Goal: Task Accomplishment & Management: Complete application form

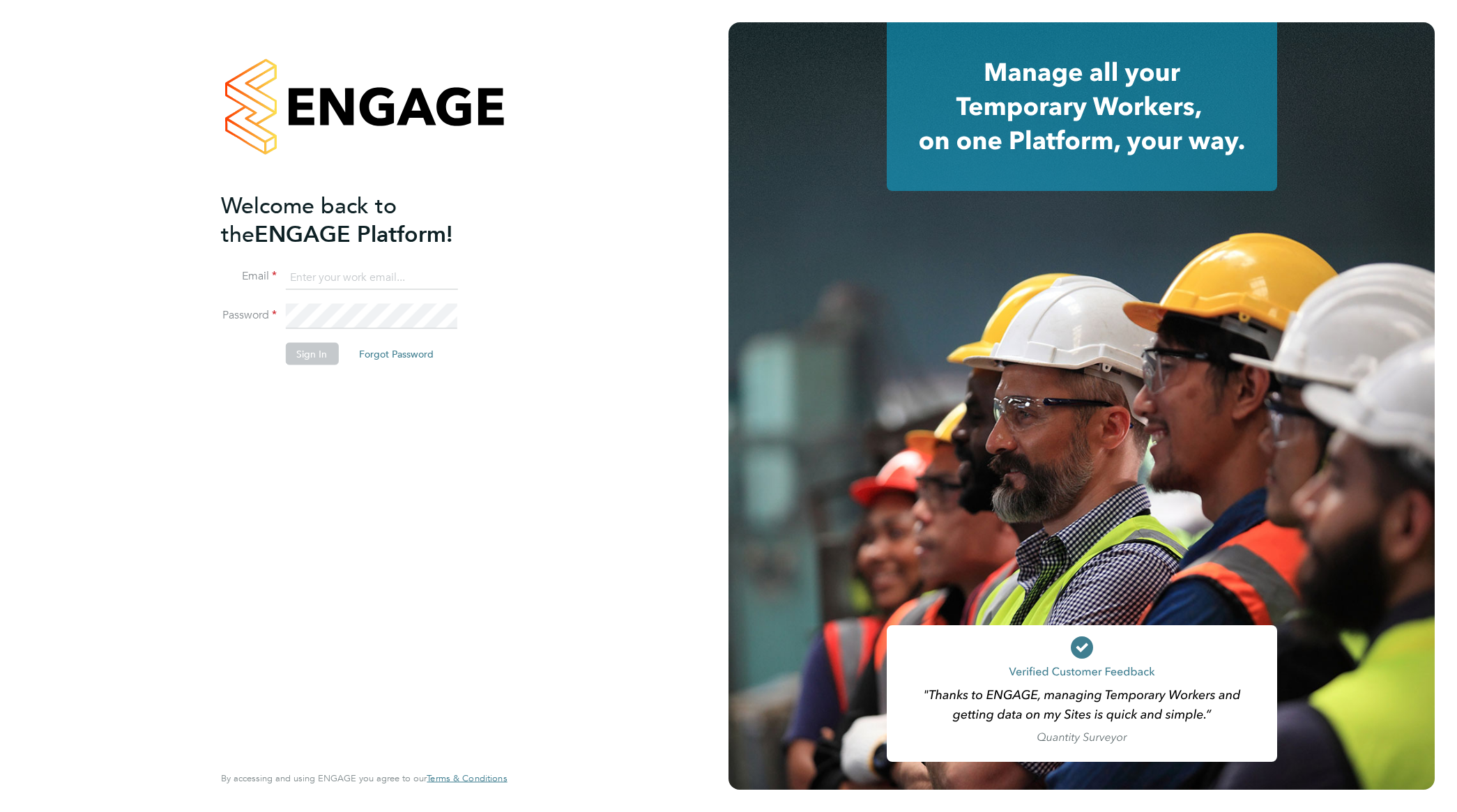
type input "[PERSON_NAME][EMAIL_ADDRESS][PERSON_NAME][DOMAIN_NAME]"
click at [315, 353] on button "Sign In" at bounding box center [311, 354] width 53 height 22
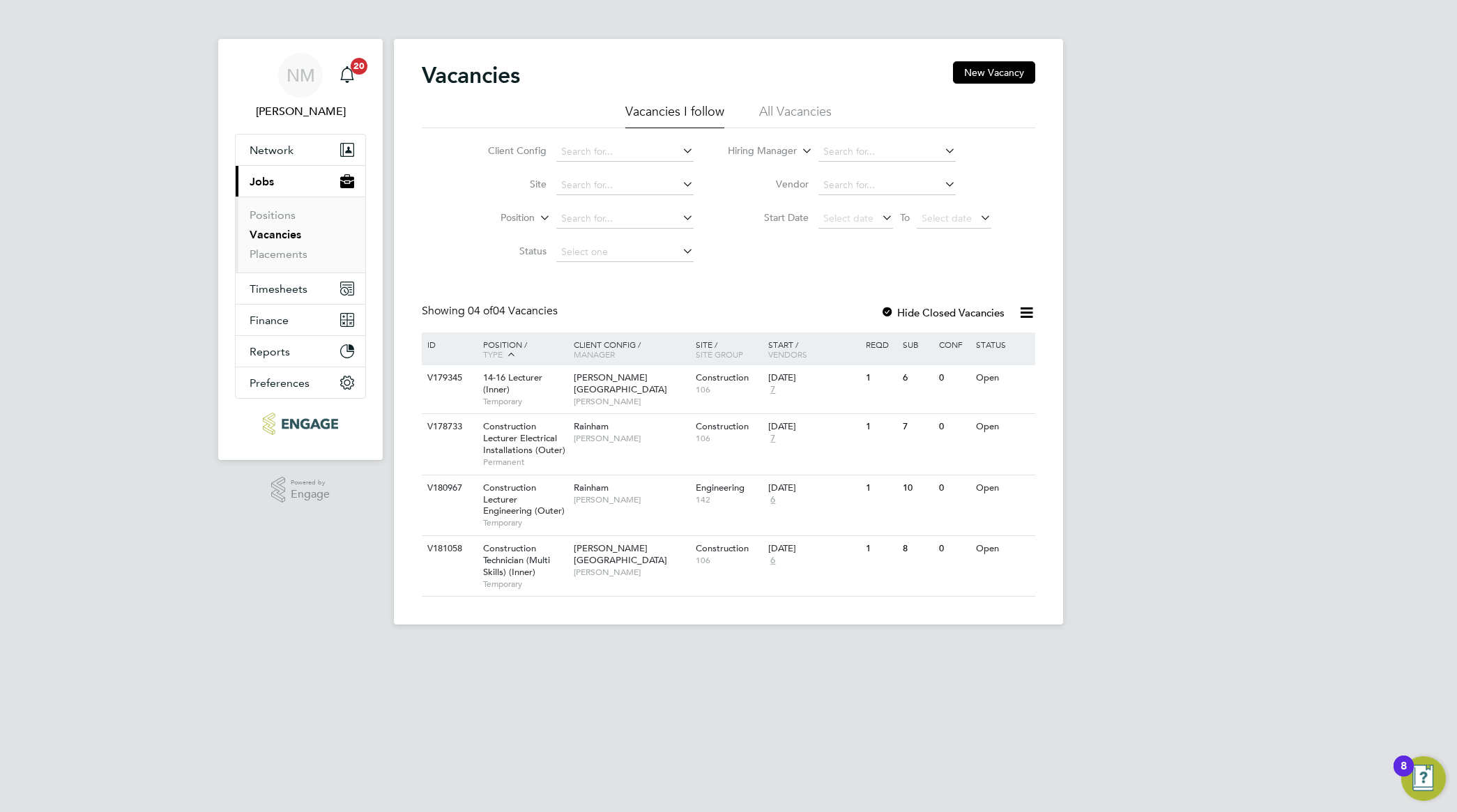
click at [287, 234] on link "Vacancies" at bounding box center [275, 234] width 51 height 13
click at [1026, 74] on button "New Vacancy" at bounding box center [993, 72] width 82 height 22
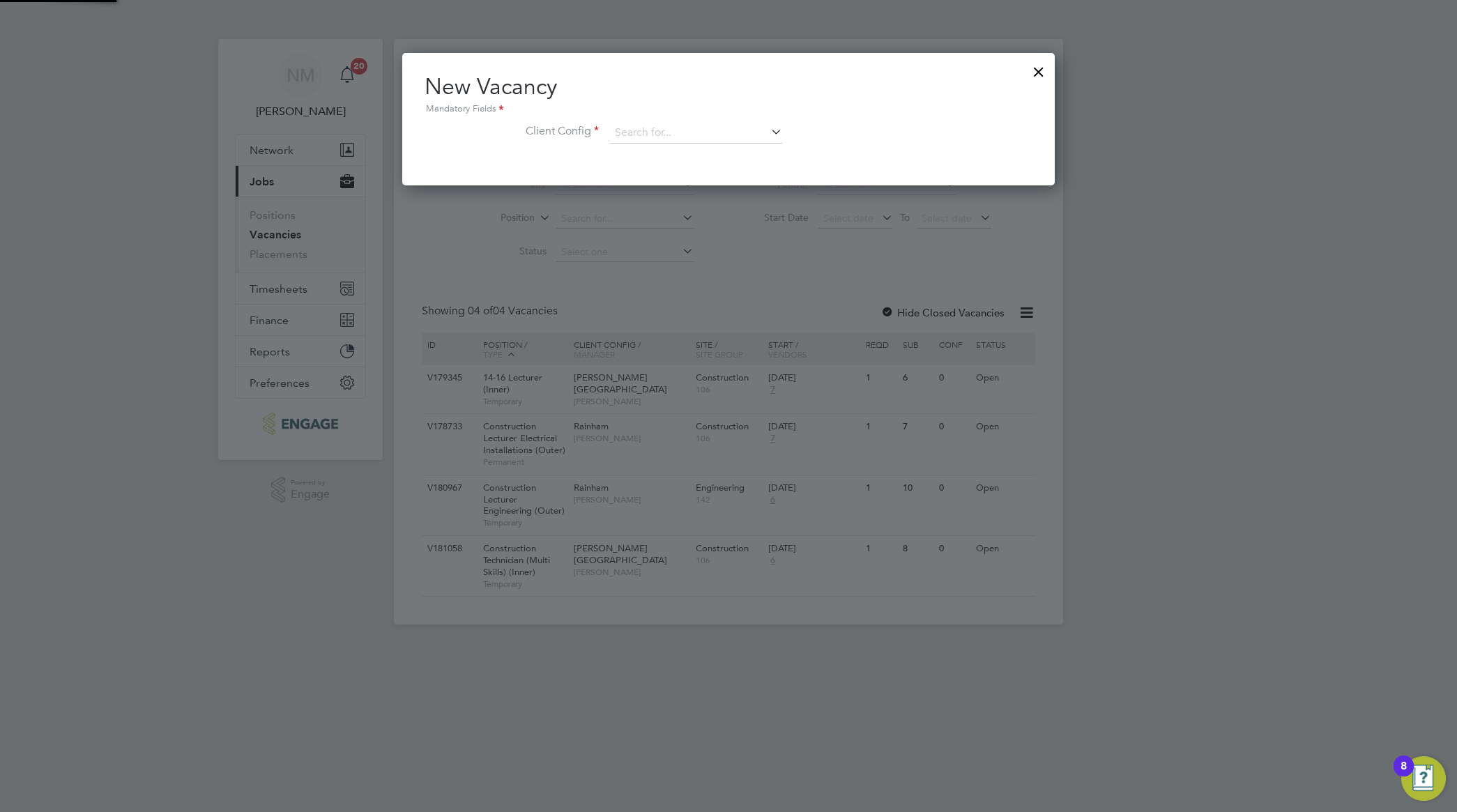
scroll to position [133, 653]
click at [768, 133] on icon at bounding box center [768, 132] width 0 height 20
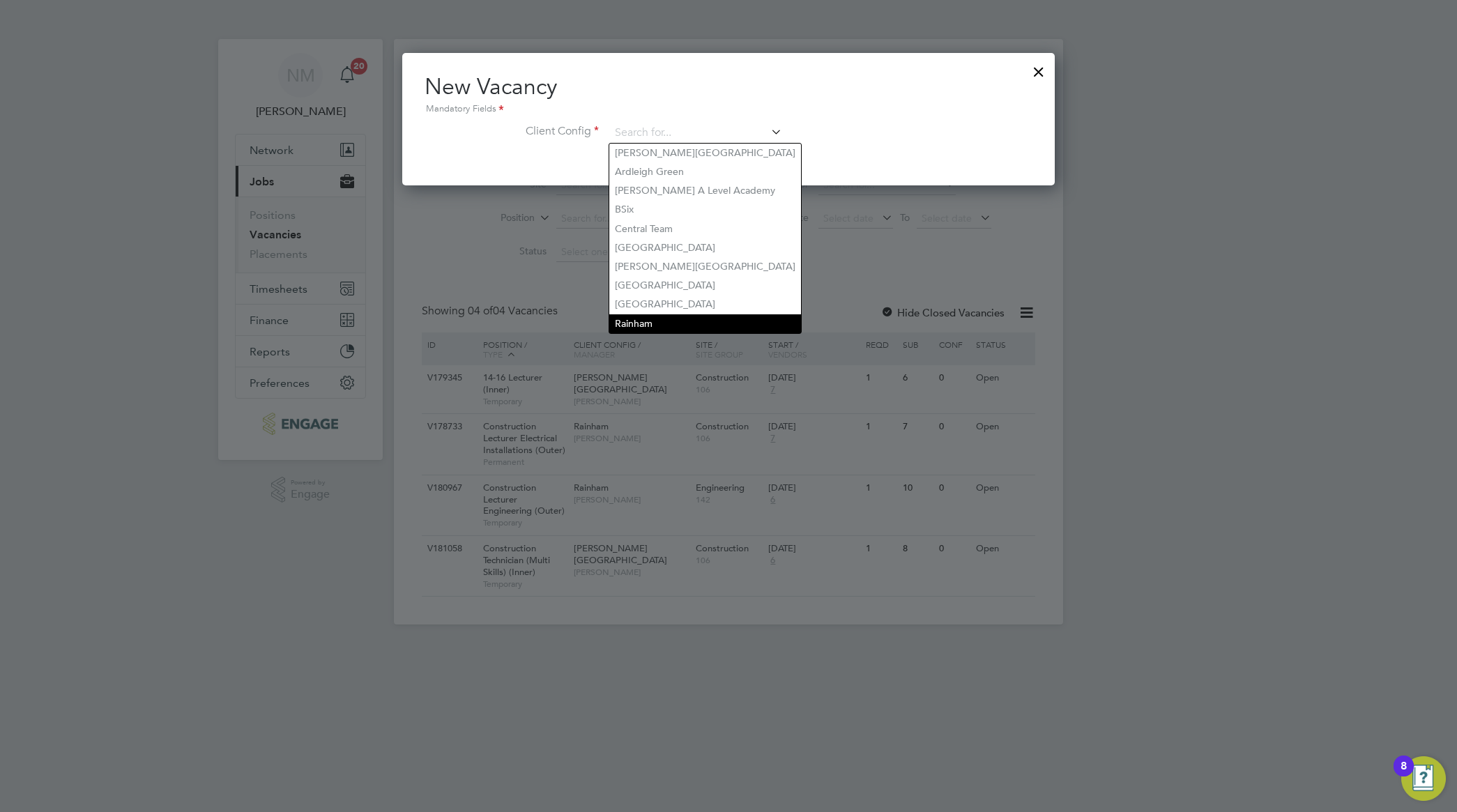
click at [684, 325] on li "Rainham" at bounding box center [705, 323] width 192 height 19
type input "Rainham"
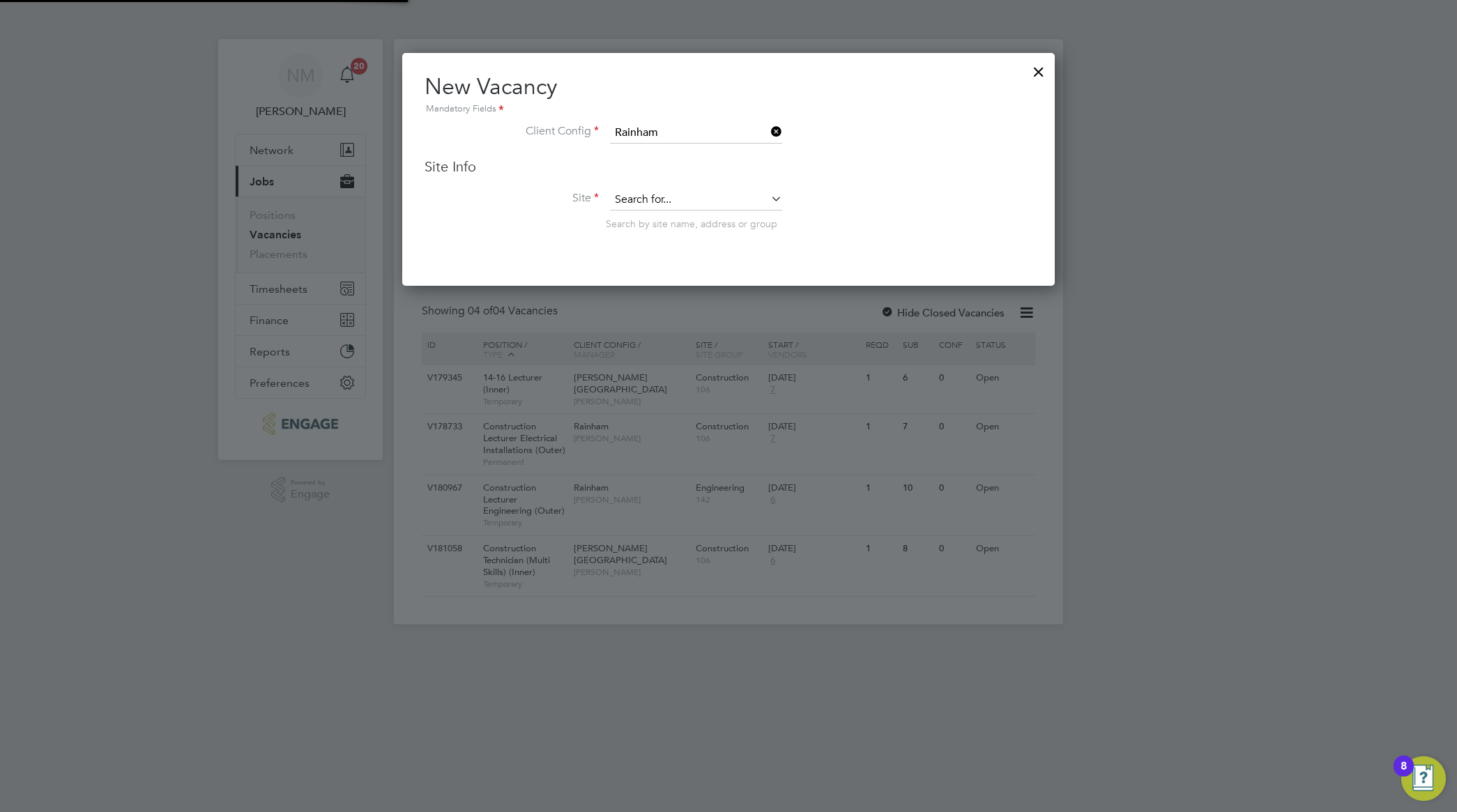
click at [670, 201] on input at bounding box center [695, 200] width 172 height 21
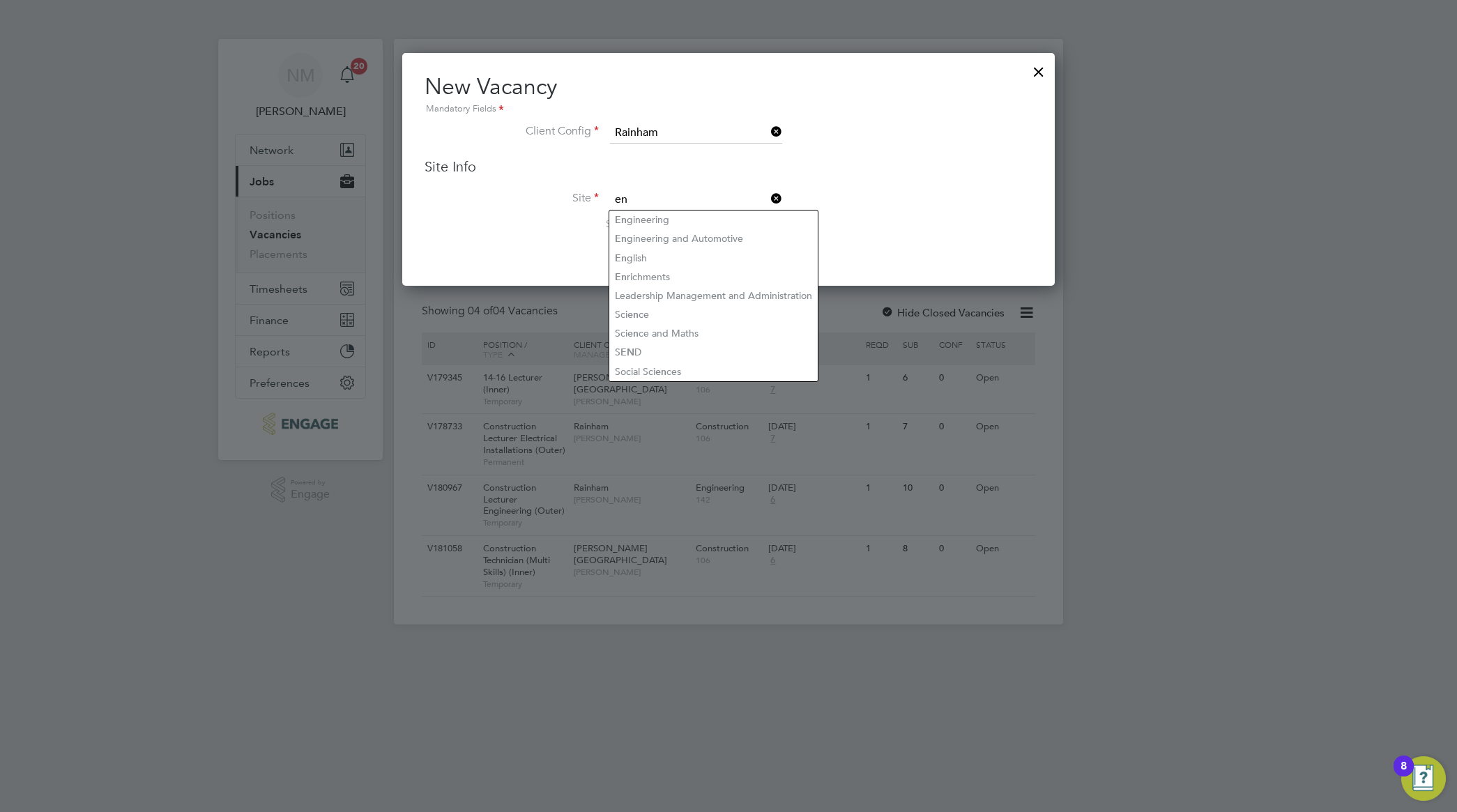
click at [685, 221] on li "En gineering" at bounding box center [713, 220] width 209 height 19
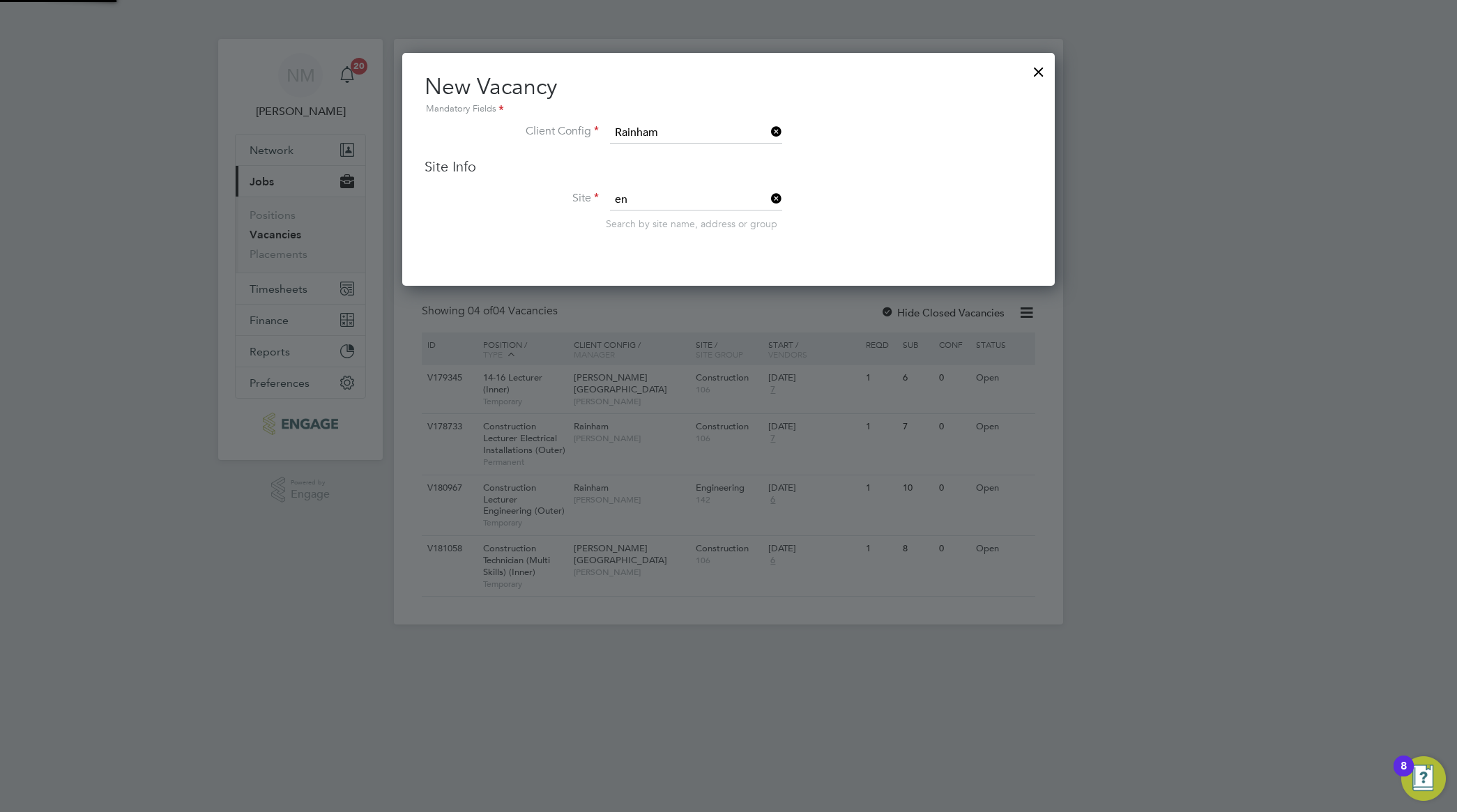
type input "Engineering"
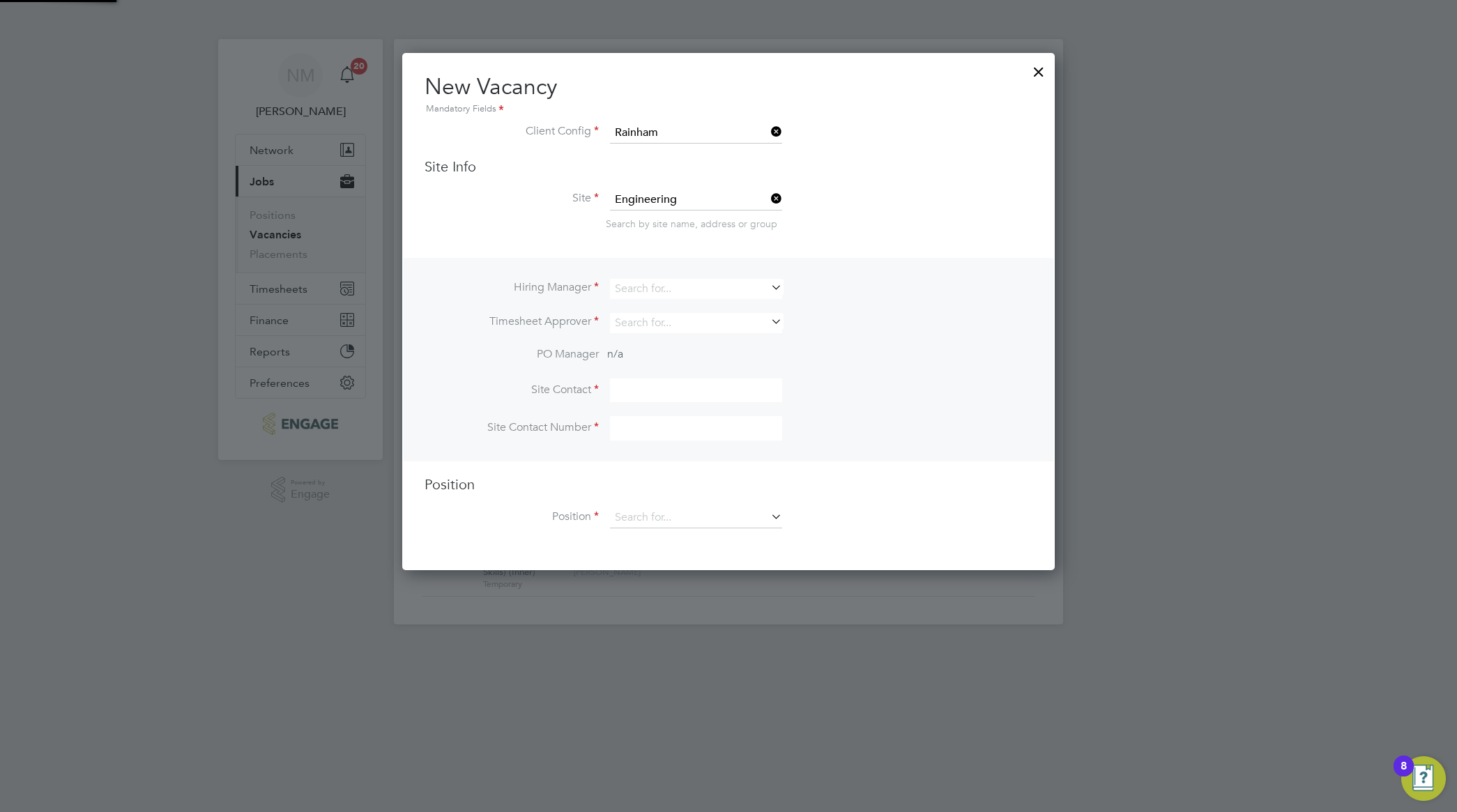
scroll to position [518, 653]
click at [705, 288] on input at bounding box center [695, 289] width 172 height 20
click at [680, 325] on li "[PERSON_NAME]" at bounding box center [695, 327] width 174 height 19
type input "[PERSON_NAME]"
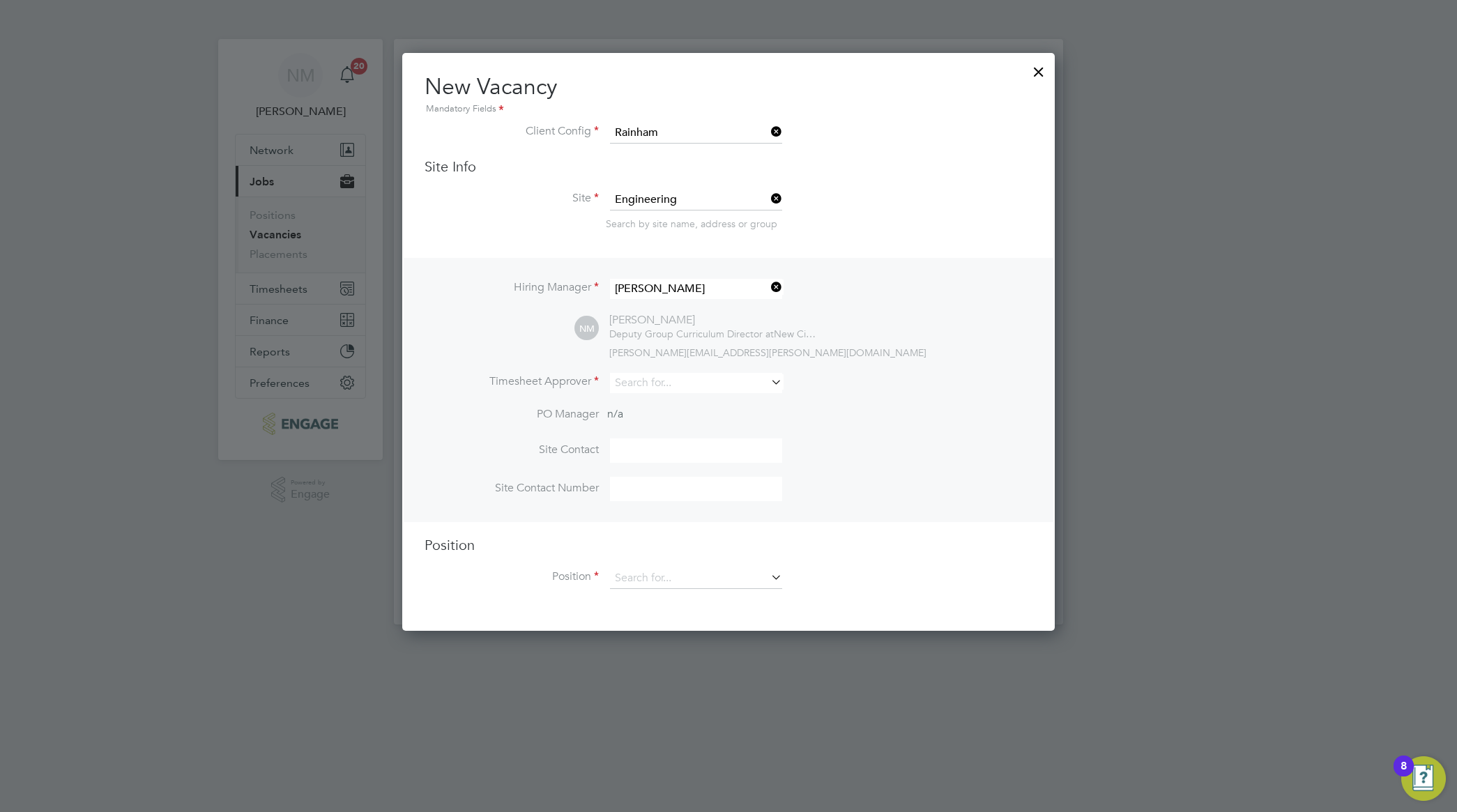
click at [915, 415] on li "PO Manager n/a" at bounding box center [728, 422] width 608 height 32
click at [768, 381] on icon at bounding box center [768, 382] width 0 height 20
click at [671, 381] on input at bounding box center [695, 383] width 172 height 20
click at [681, 427] on li "[PERSON_NAME]" at bounding box center [695, 422] width 174 height 19
type input "[PERSON_NAME]"
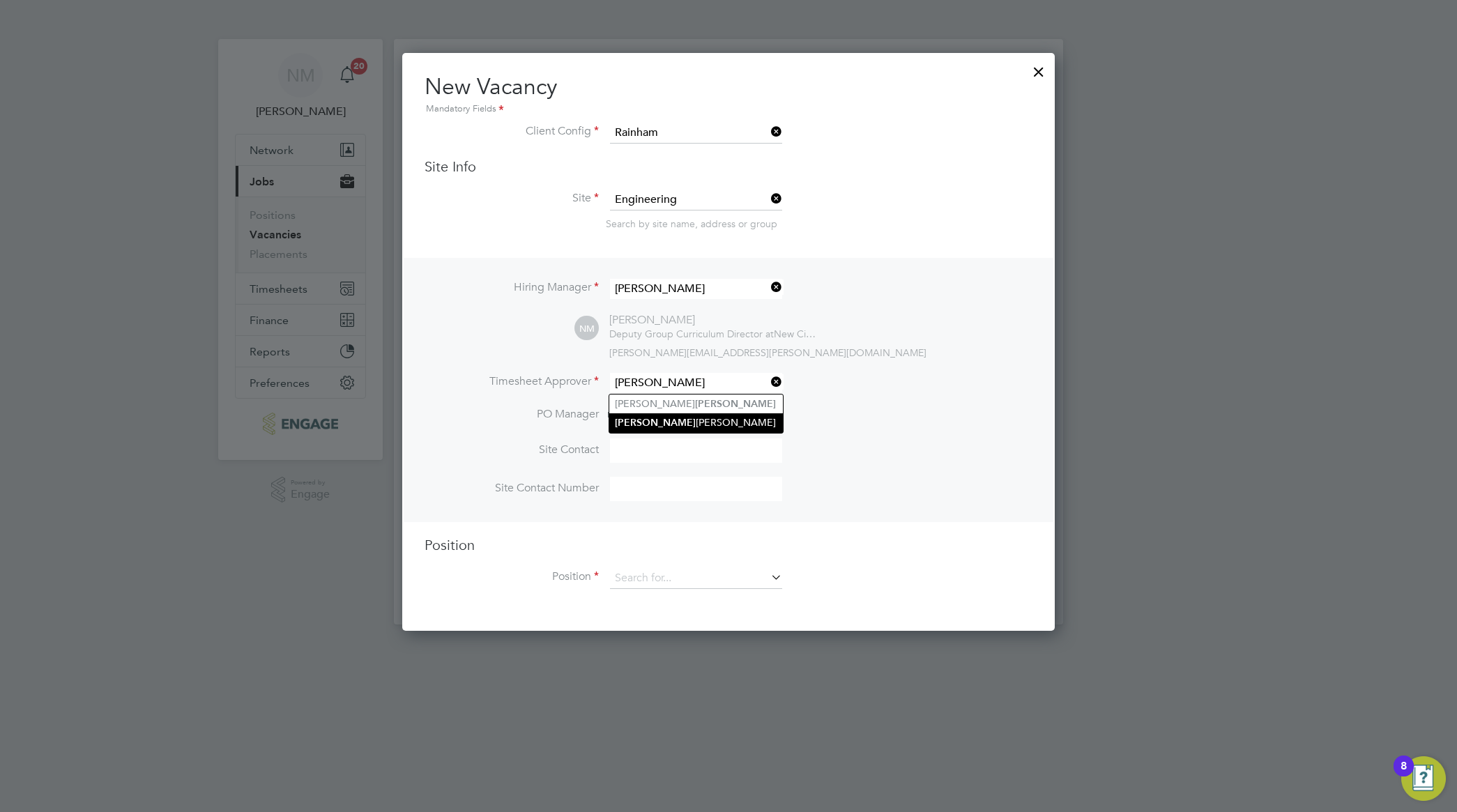
scroll to position [640, 653]
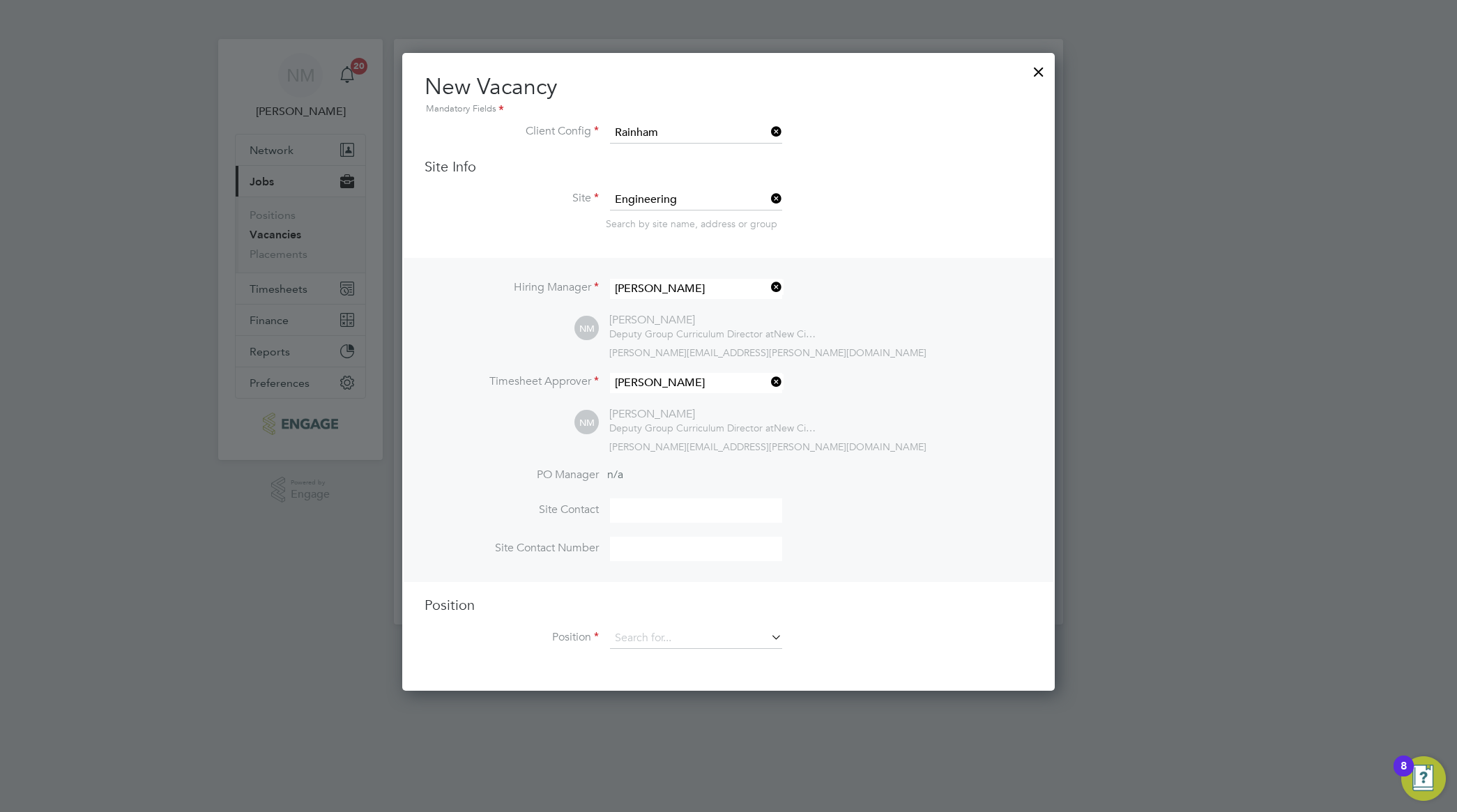
click at [941, 419] on div "NM [PERSON_NAME] Deputy Group Curriculum Director at New City College Limited […" at bounding box center [804, 429] width 458 height 46
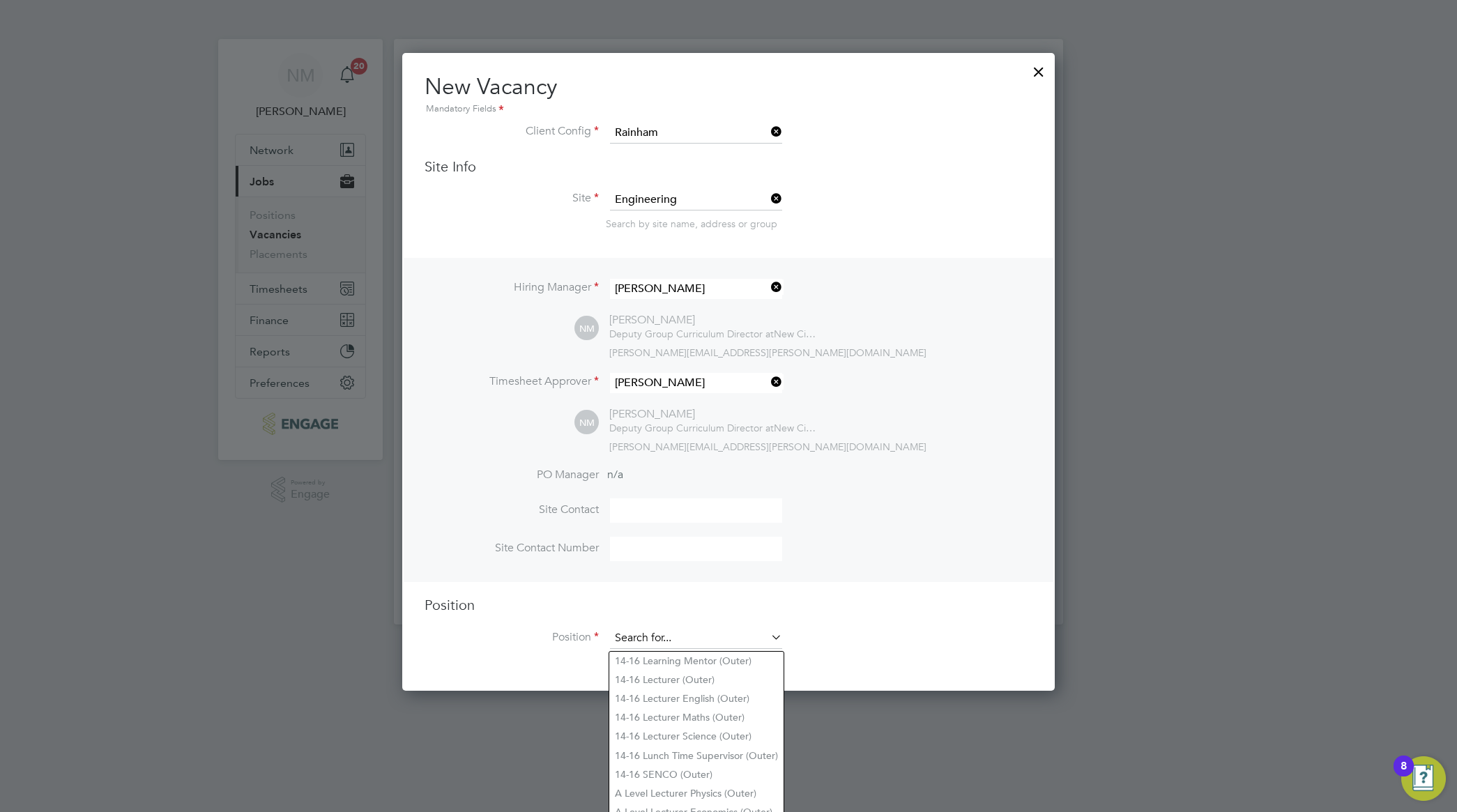
click at [701, 636] on input at bounding box center [695, 639] width 172 height 21
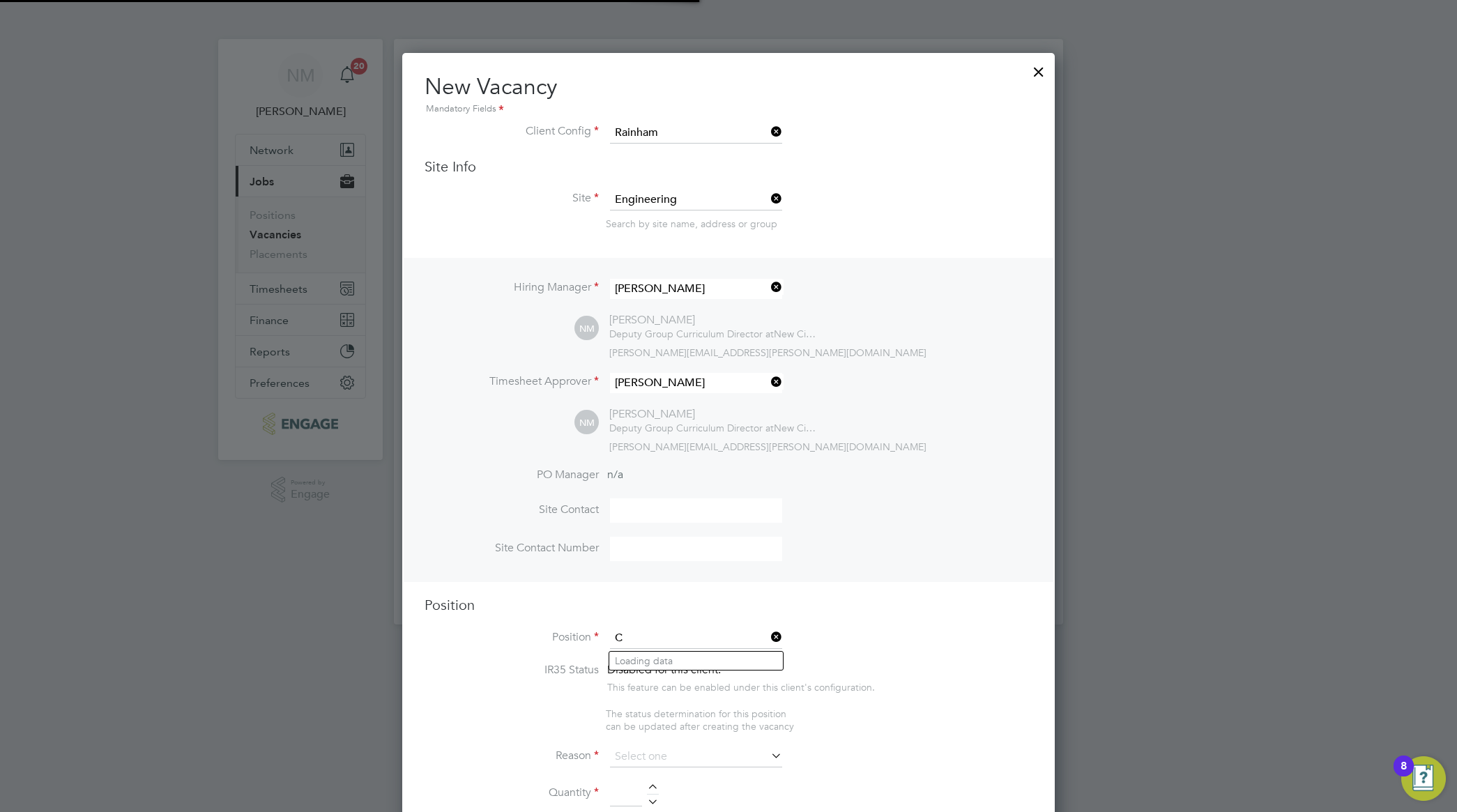
scroll to position [2147, 653]
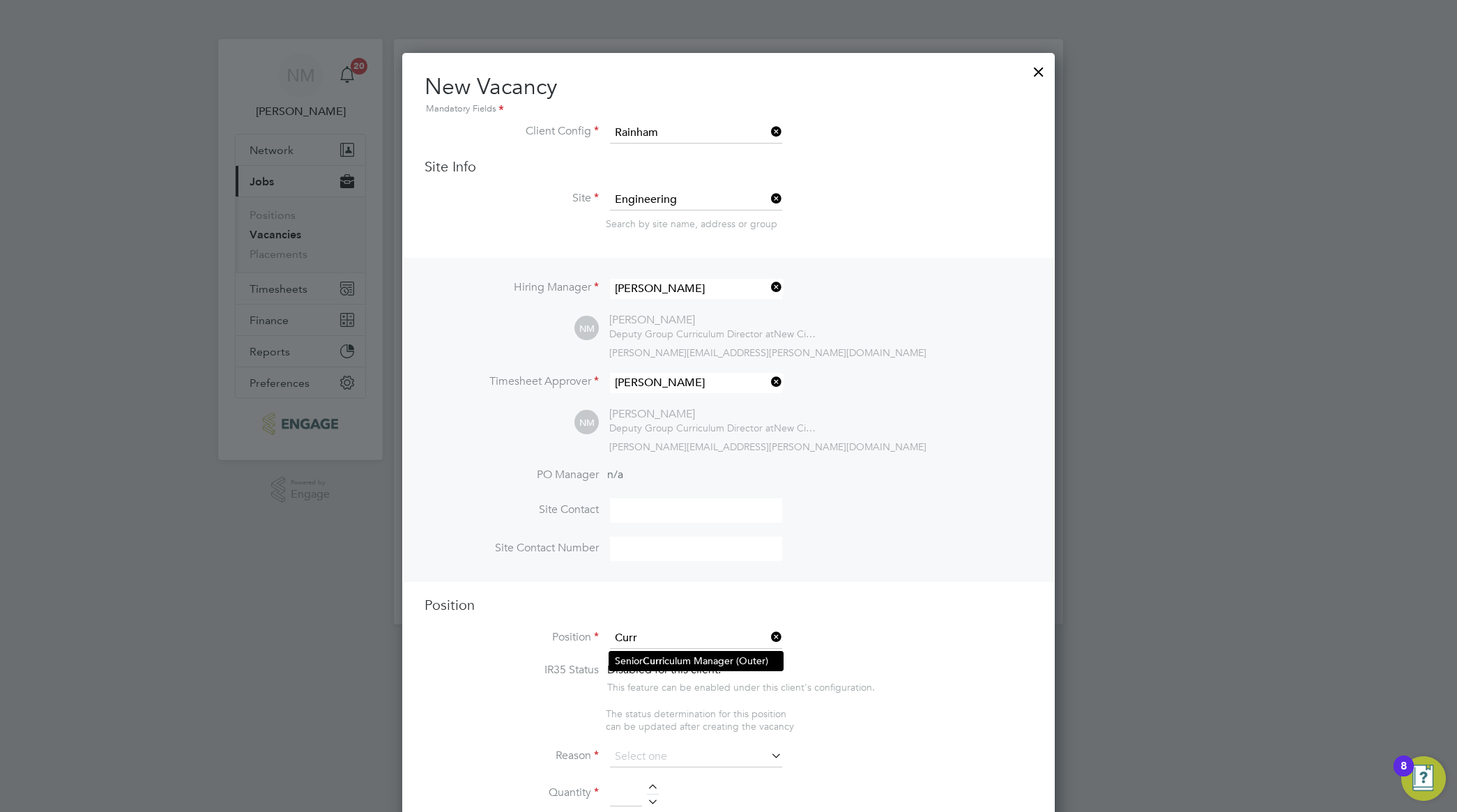
click at [721, 664] on li "Senior Curr iculum Manager (Outer)" at bounding box center [695, 661] width 174 height 19
type input "Senior Curriculum Manager (Outer)"
type textarea "LOREMIP DO SIT: • Am cons adipiscingelit sed doeiusm tem incidid utlaboreetd ma…"
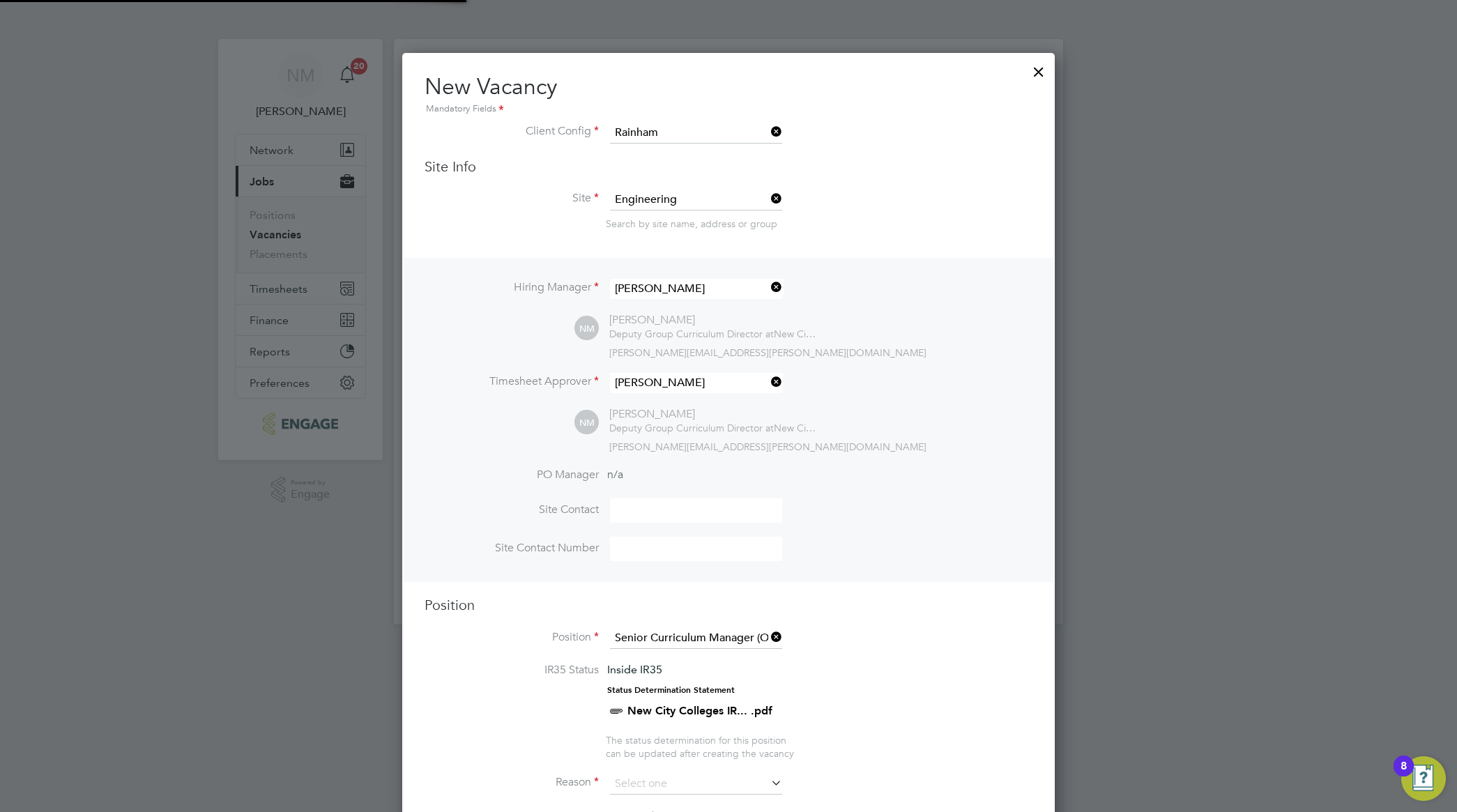
scroll to position [41, 72]
click at [951, 646] on li "Position Senior Curriculum Manager (Outer)" at bounding box center [728, 646] width 608 height 35
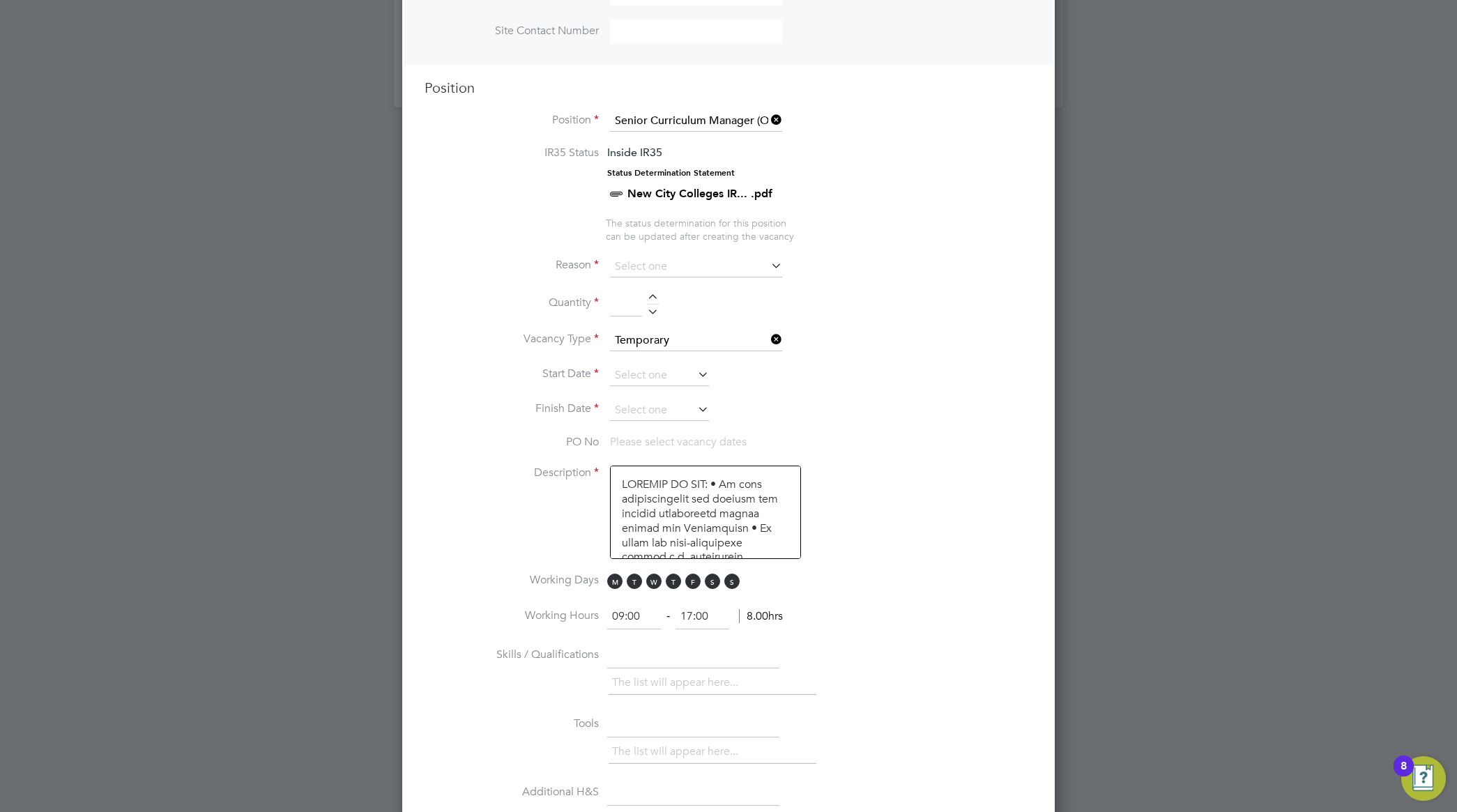
scroll to position [523, 0]
click at [768, 256] on icon at bounding box center [768, 260] width 0 height 20
click at [768, 260] on icon at bounding box center [768, 260] width 0 height 20
click at [768, 262] on icon at bounding box center [768, 260] width 0 height 20
click at [685, 263] on input at bounding box center [695, 261] width 172 height 21
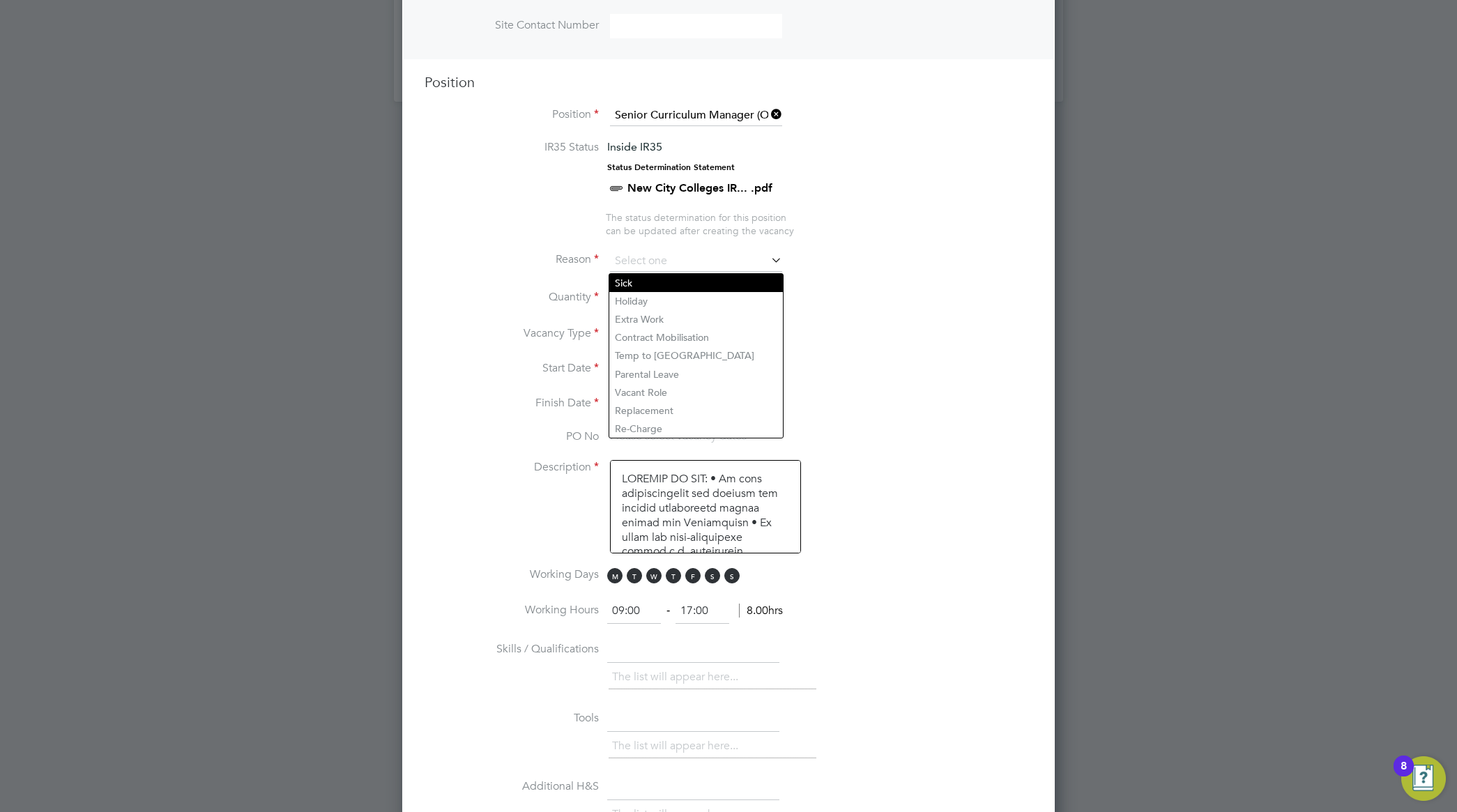
click at [681, 286] on li "Sick" at bounding box center [695, 283] width 174 height 18
type input "Sick"
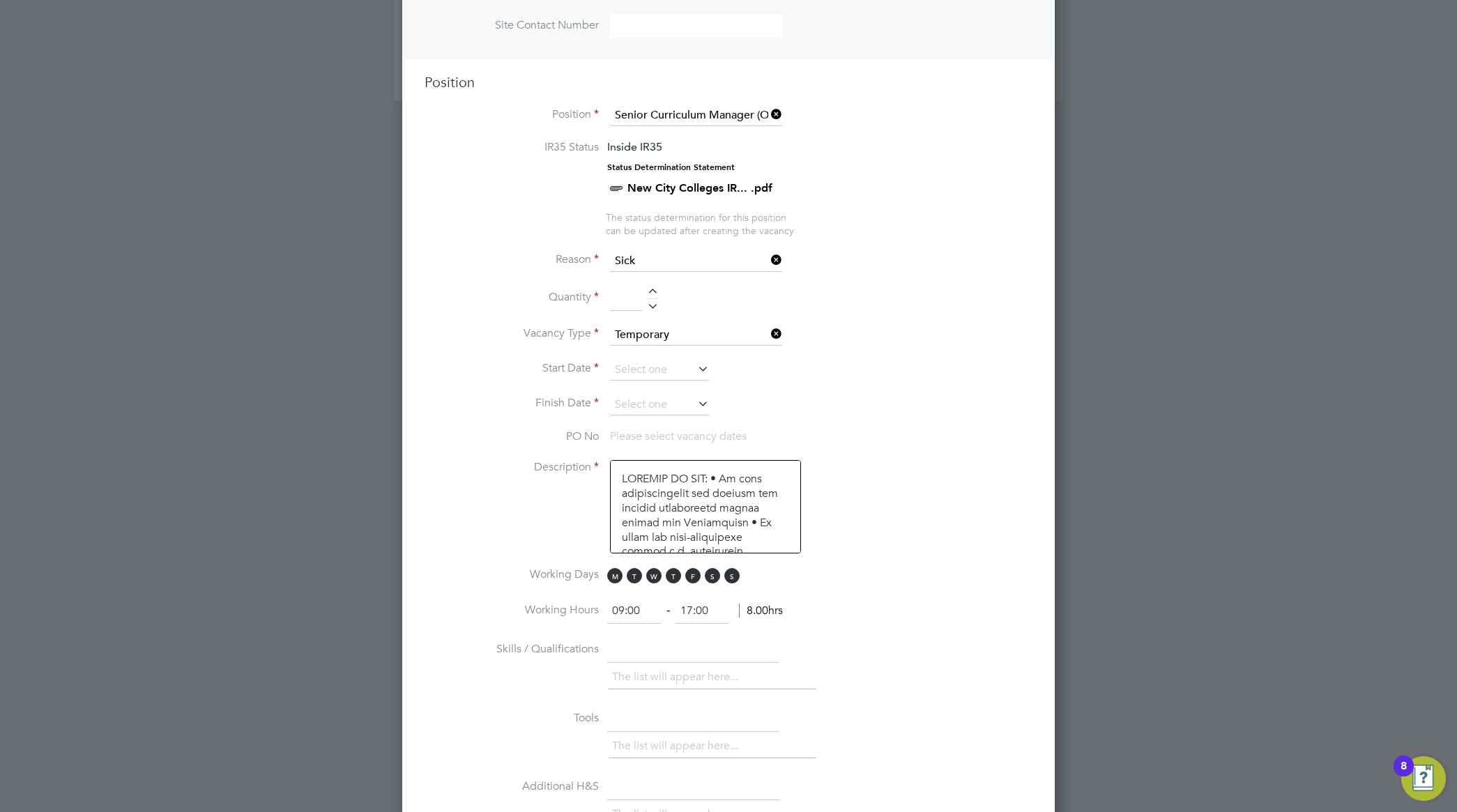
click at [625, 295] on input at bounding box center [626, 299] width 32 height 25
type input "1"
click at [852, 373] on li "Start Date" at bounding box center [728, 377] width 608 height 35
click at [695, 366] on icon at bounding box center [695, 369] width 0 height 20
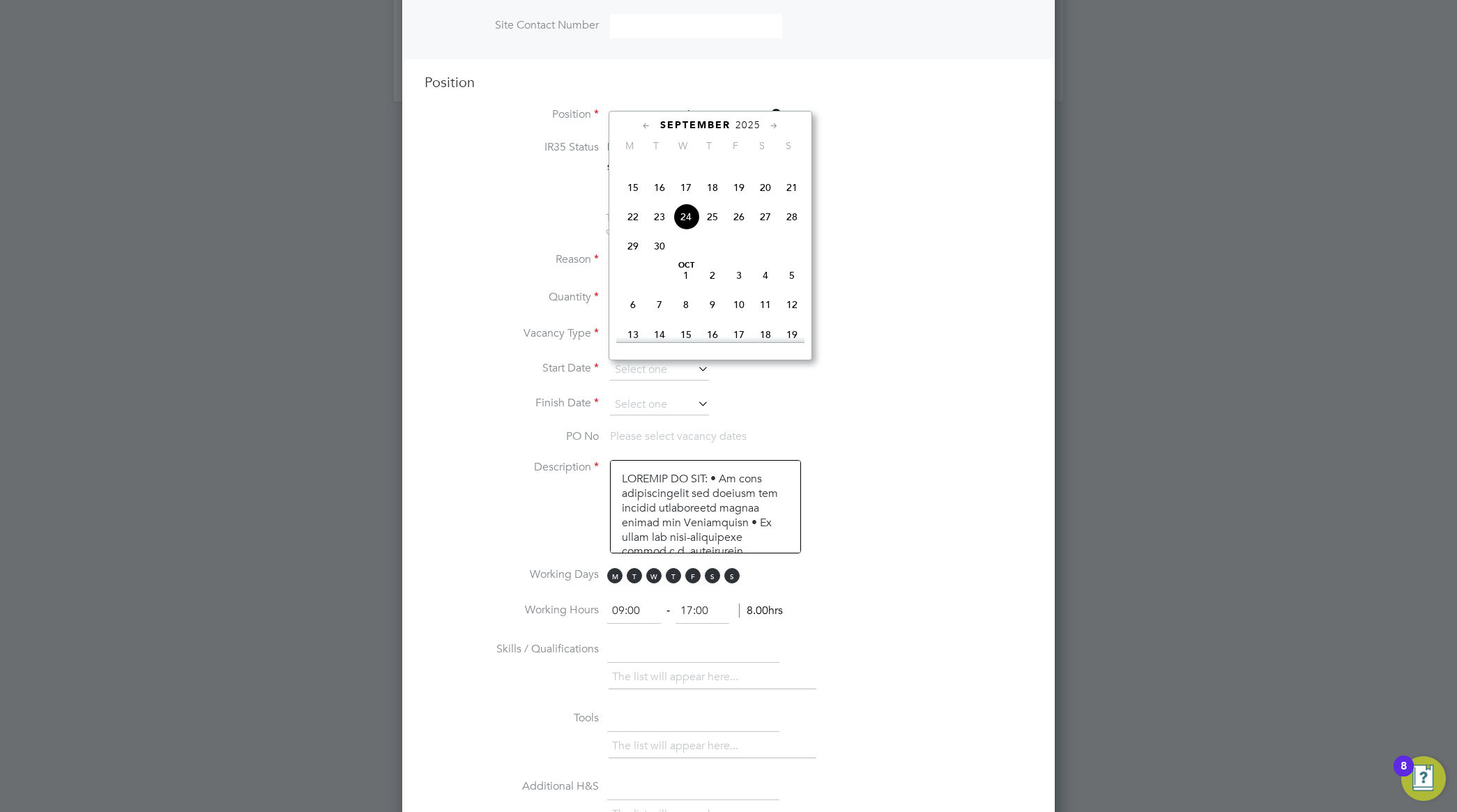
click at [629, 259] on span "29" at bounding box center [633, 246] width 27 height 27
type input "[DATE]"
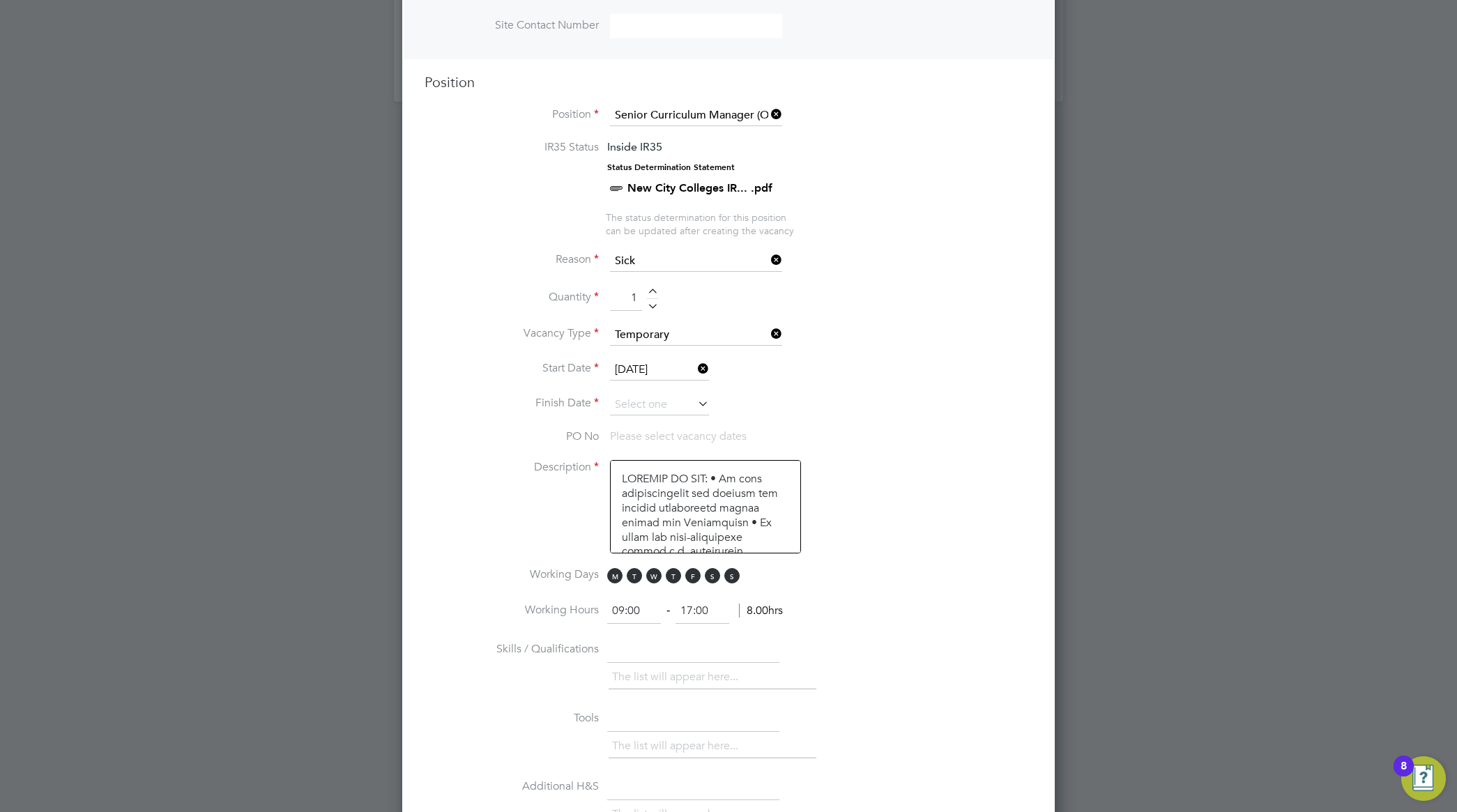
click at [695, 411] on icon at bounding box center [695, 404] width 0 height 20
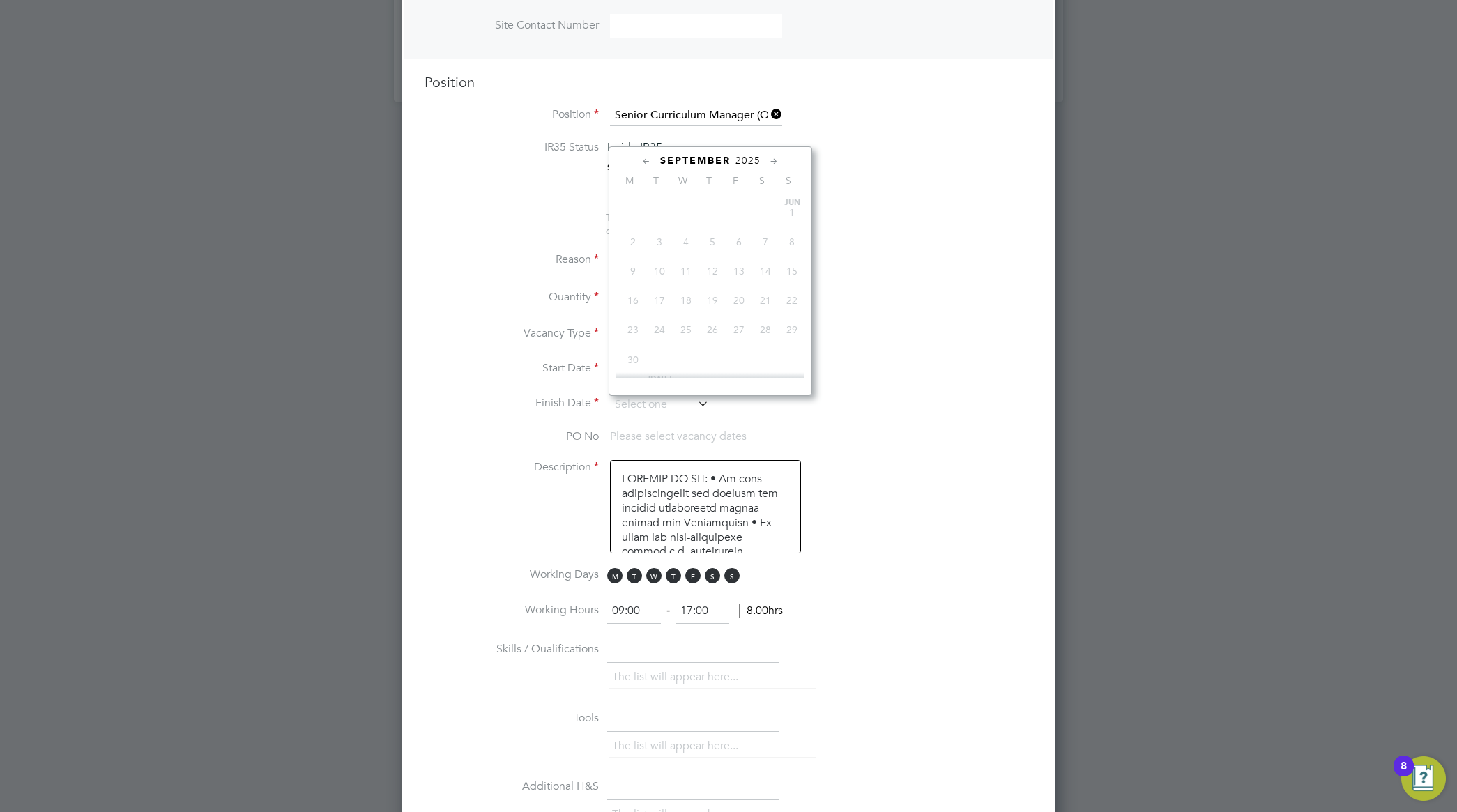
scroll to position [549, 0]
click at [776, 161] on icon at bounding box center [773, 162] width 13 height 15
click at [771, 164] on icon at bounding box center [773, 162] width 13 height 15
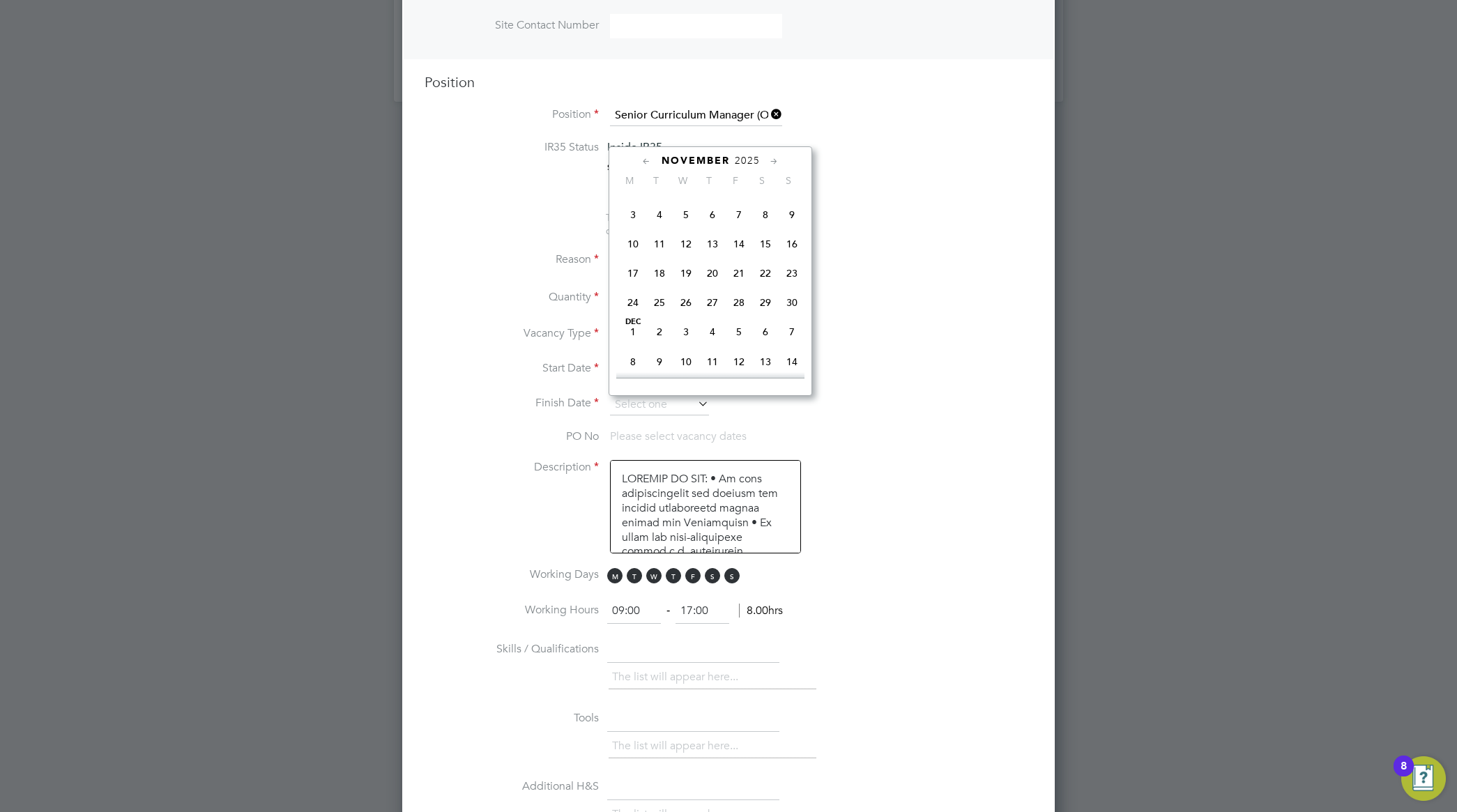
scroll to position [944, 0]
click at [740, 251] on span "19" at bounding box center [739, 238] width 27 height 27
type input "[DATE]"
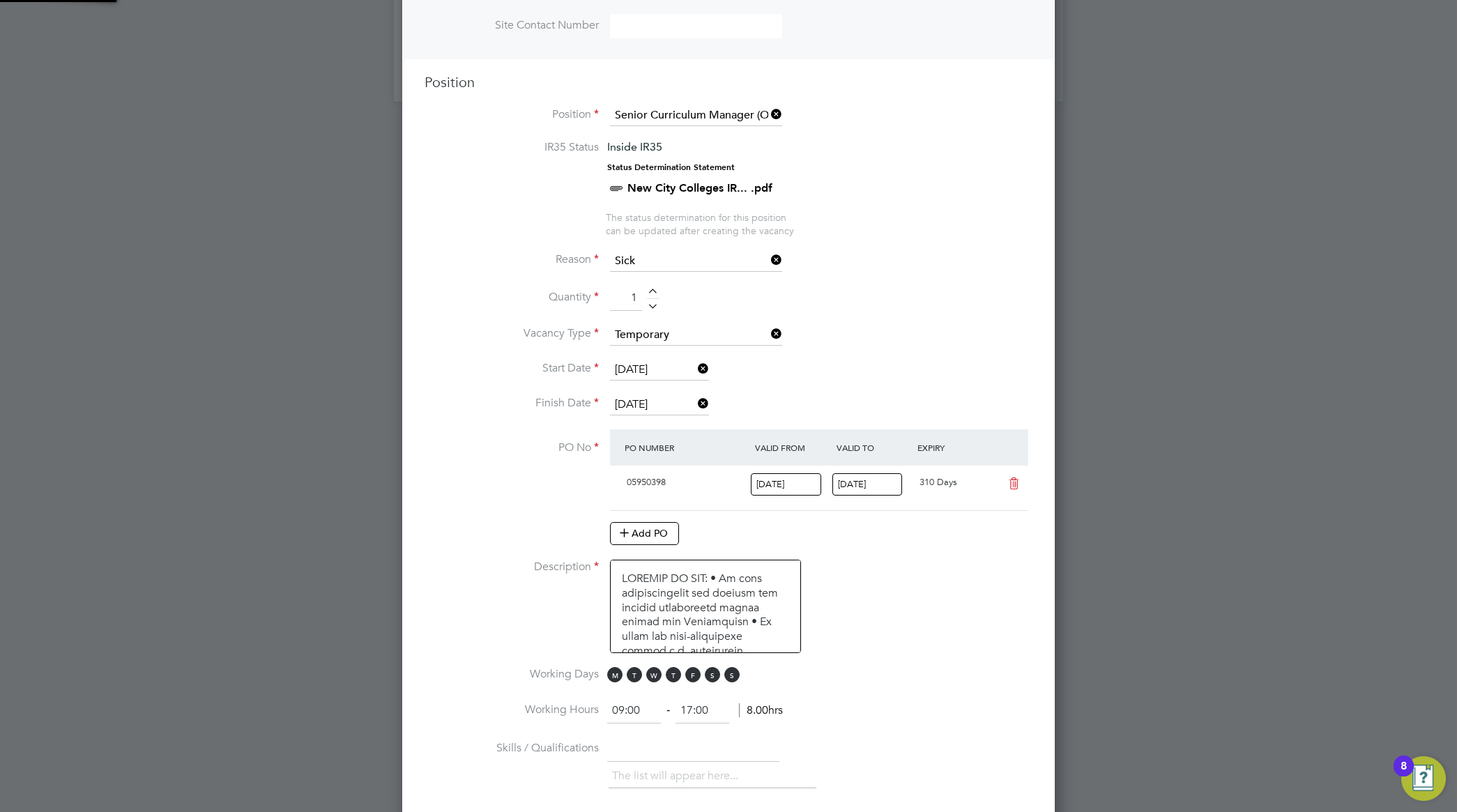
scroll to position [23, 131]
click at [958, 375] on li "Start Date [DATE]" at bounding box center [728, 377] width 608 height 35
click at [620, 580] on textarea at bounding box center [705, 606] width 191 height 93
paste textarea "curriculum manager"
click at [632, 580] on textarea at bounding box center [705, 606] width 191 height 93
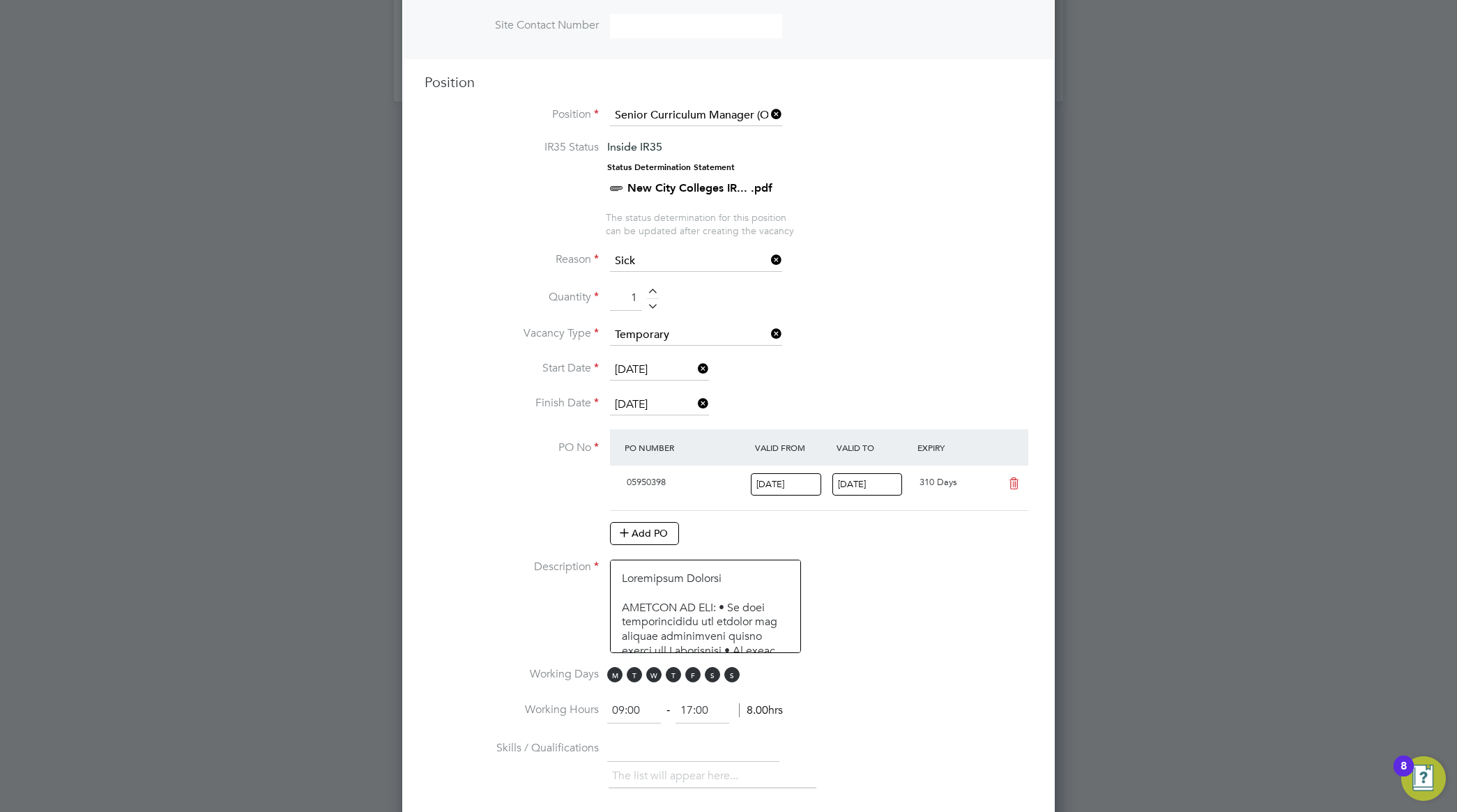
click at [743, 584] on textarea at bounding box center [705, 606] width 191 height 93
paste textarea "engineering"
type textarea "Loremipsum Dolorsi am conse adipis eli seddoeiusmo temporinci UTLABOR ET DOL: •…"
click at [880, 621] on li "Description" at bounding box center [728, 613] width 608 height 107
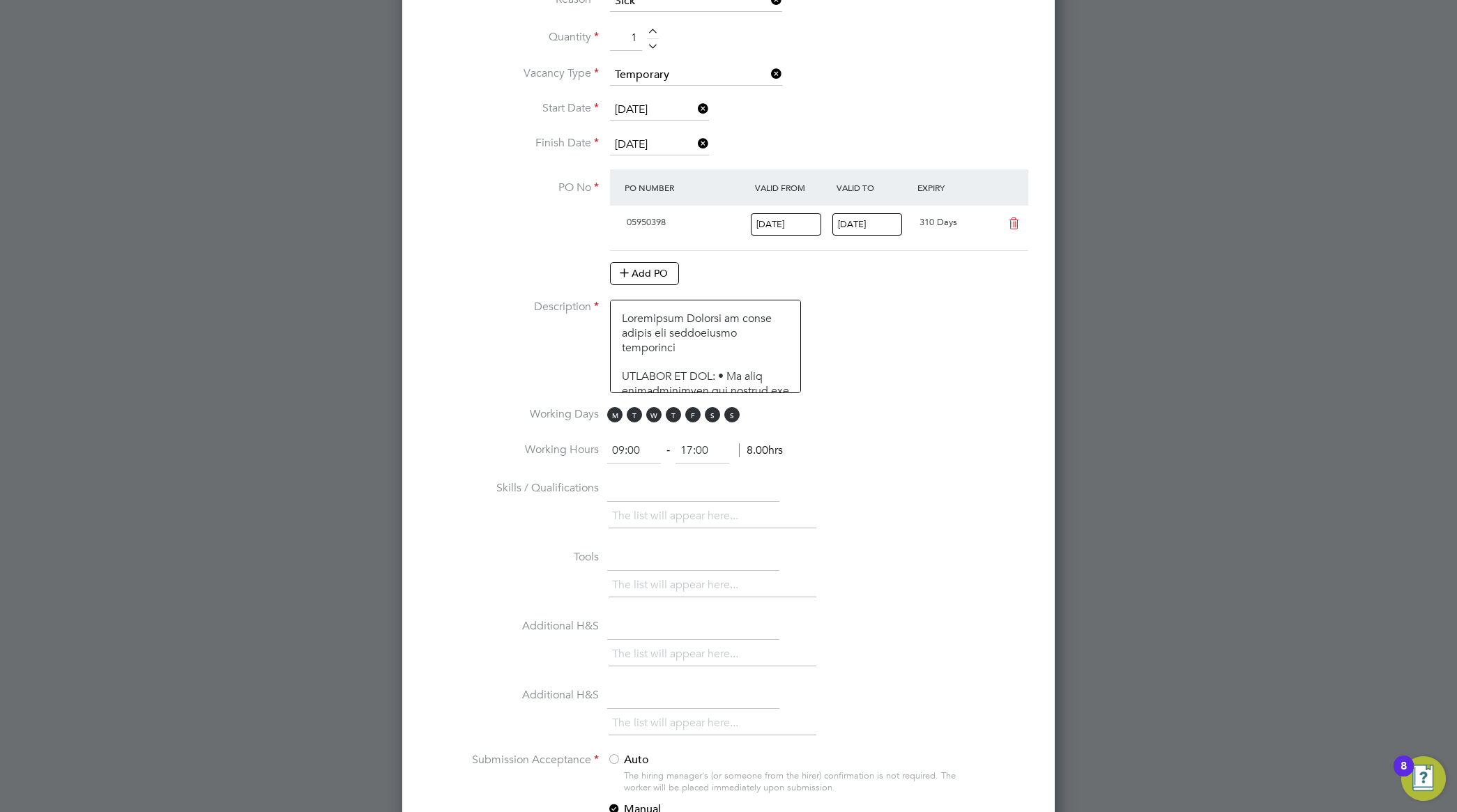
scroll to position [784, 0]
click at [618, 419] on span "M" at bounding box center [615, 413] width 15 height 15
click at [631, 416] on span "T" at bounding box center [634, 413] width 15 height 15
click at [654, 416] on span "W" at bounding box center [654, 413] width 15 height 15
drag, startPoint x: 672, startPoint y: 415, endPoint x: 691, endPoint y: 421, distance: 19.9
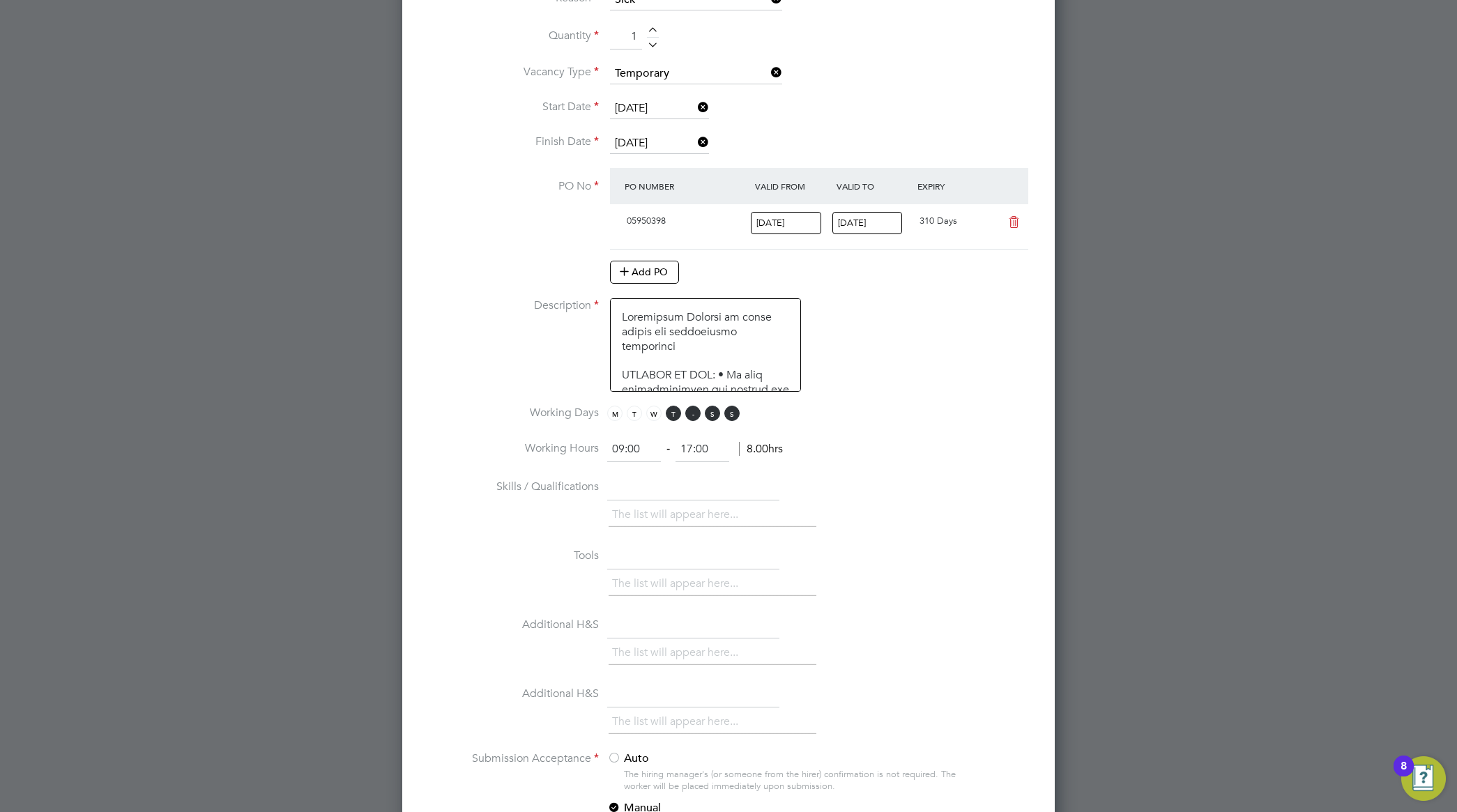
click at [673, 415] on span "T" at bounding box center [673, 413] width 15 height 15
click at [703, 421] on span "M T W T F S S" at bounding box center [675, 413] width 136 height 15
drag, startPoint x: 694, startPoint y: 420, endPoint x: 719, endPoint y: 427, distance: 26.0
click at [693, 420] on span "F" at bounding box center [693, 413] width 15 height 15
click at [963, 445] on li "Working Hours 09:00 ‐ 17:00 8.00hrs" at bounding box center [728, 457] width 608 height 39
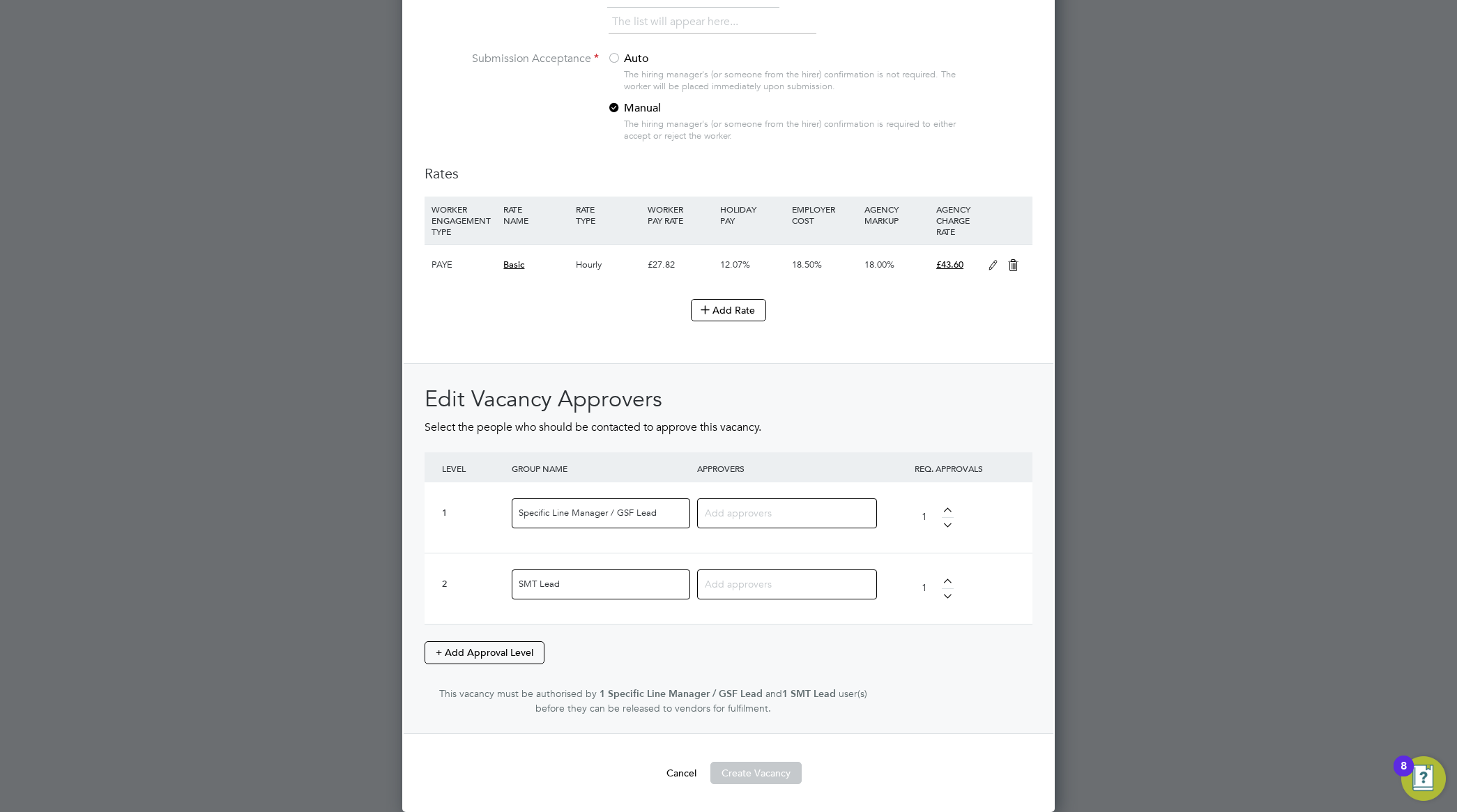
scroll to position [1488, 0]
click at [786, 513] on input at bounding box center [781, 512] width 154 height 18
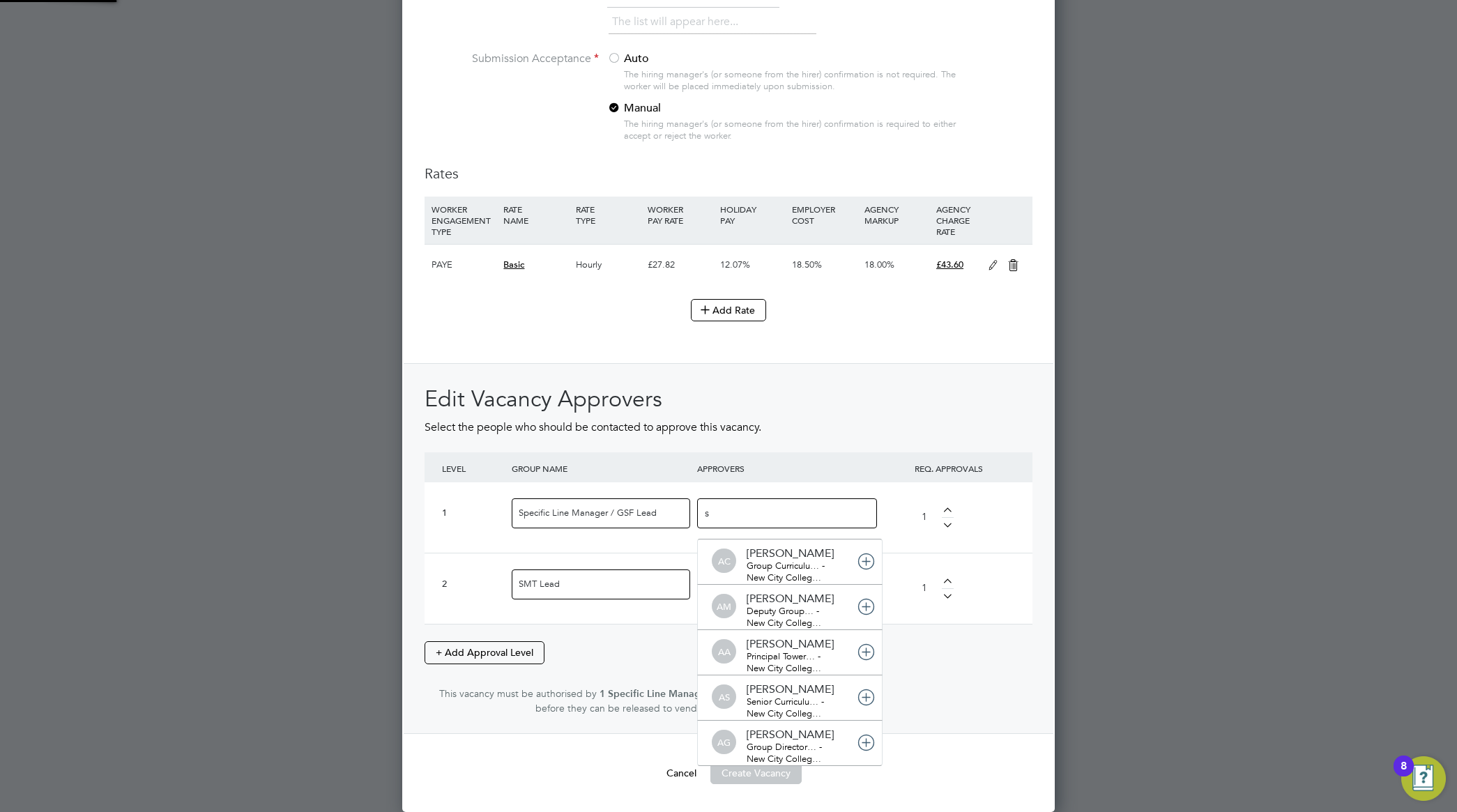
scroll to position [15, 98]
type input "step"
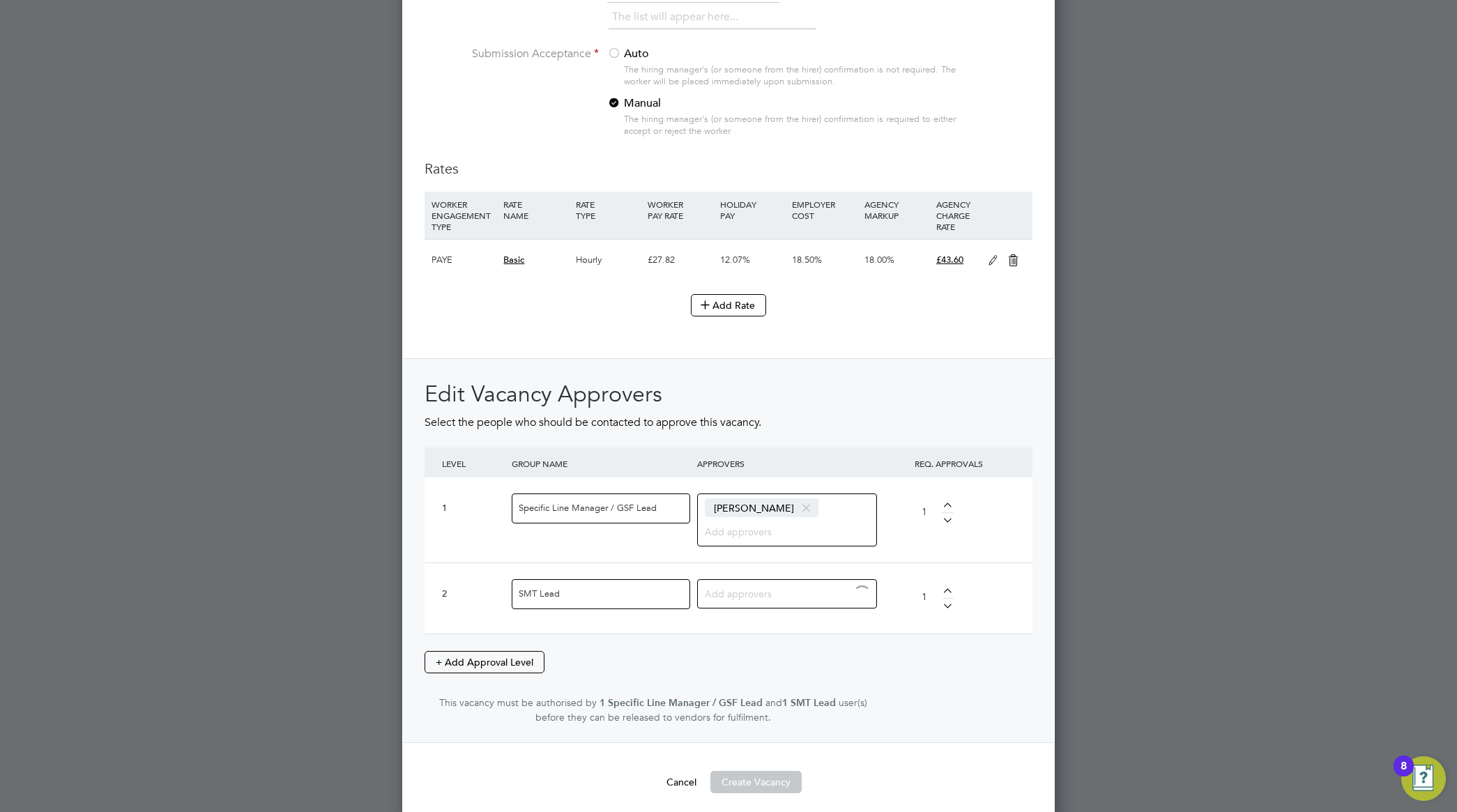
click at [771, 596] on input at bounding box center [781, 593] width 154 height 18
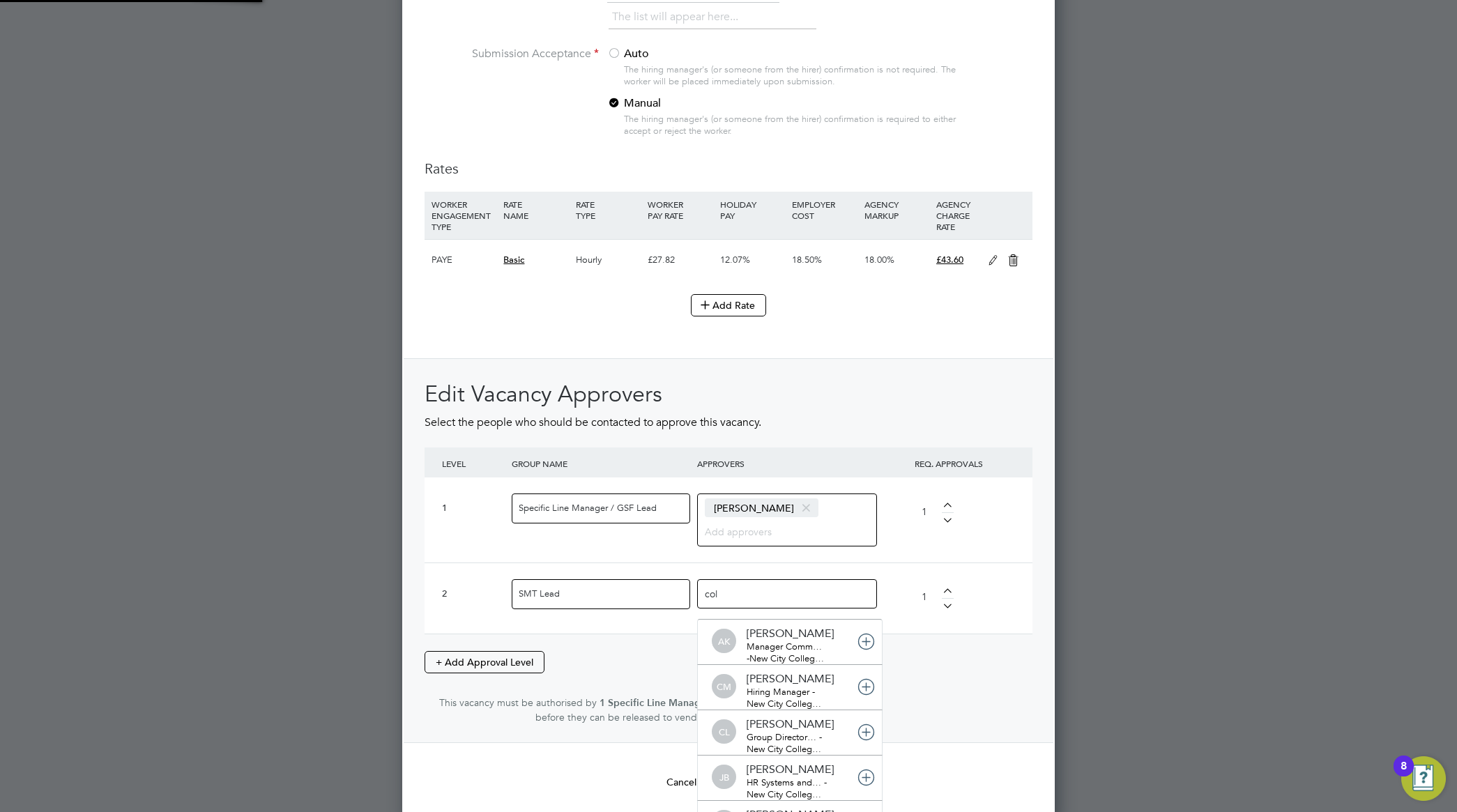
type input "coll"
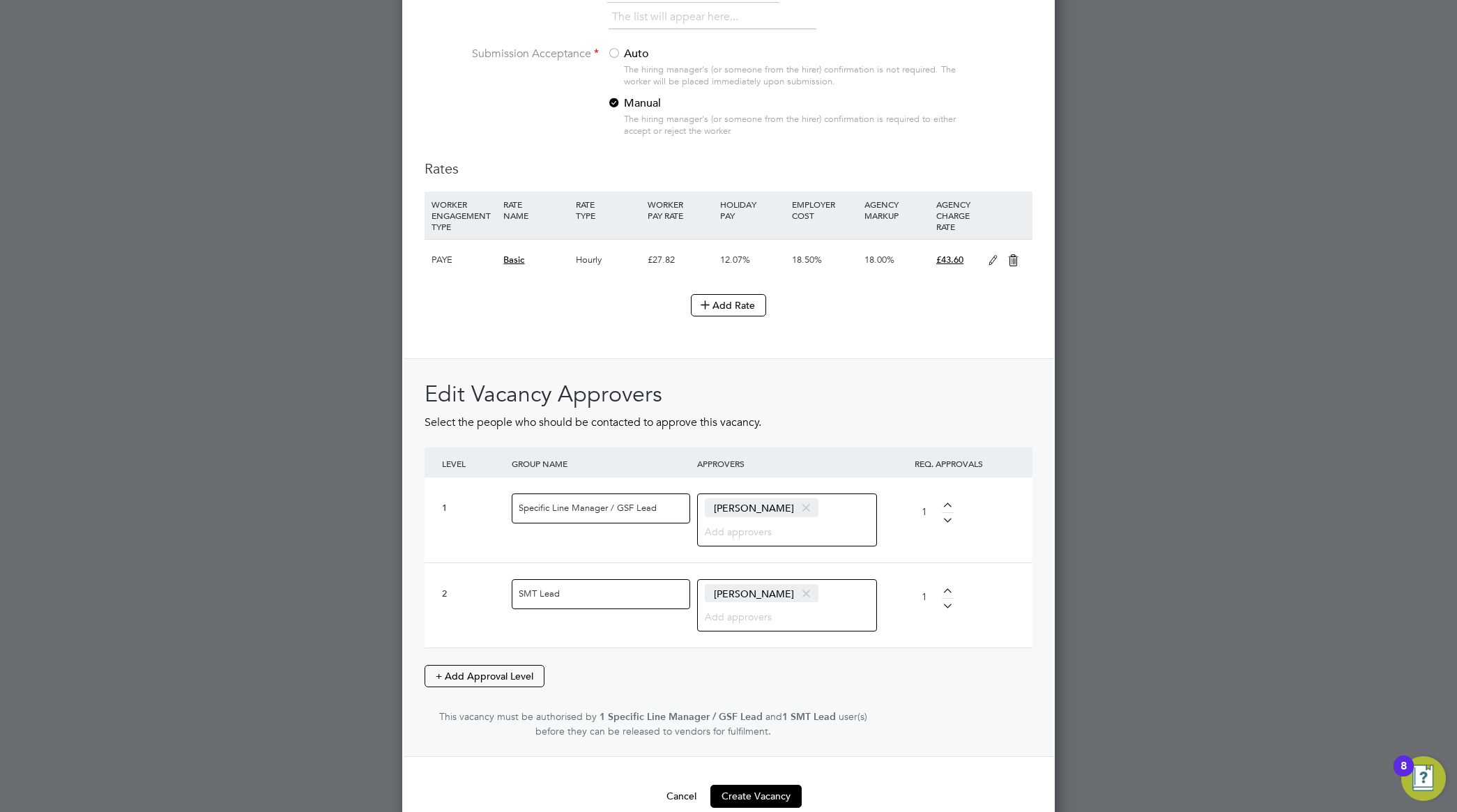
click at [1023, 669] on div "Edit Vacancy Approvers Select the people who should be contacted to approve thi…" at bounding box center [728, 559] width 608 height 359
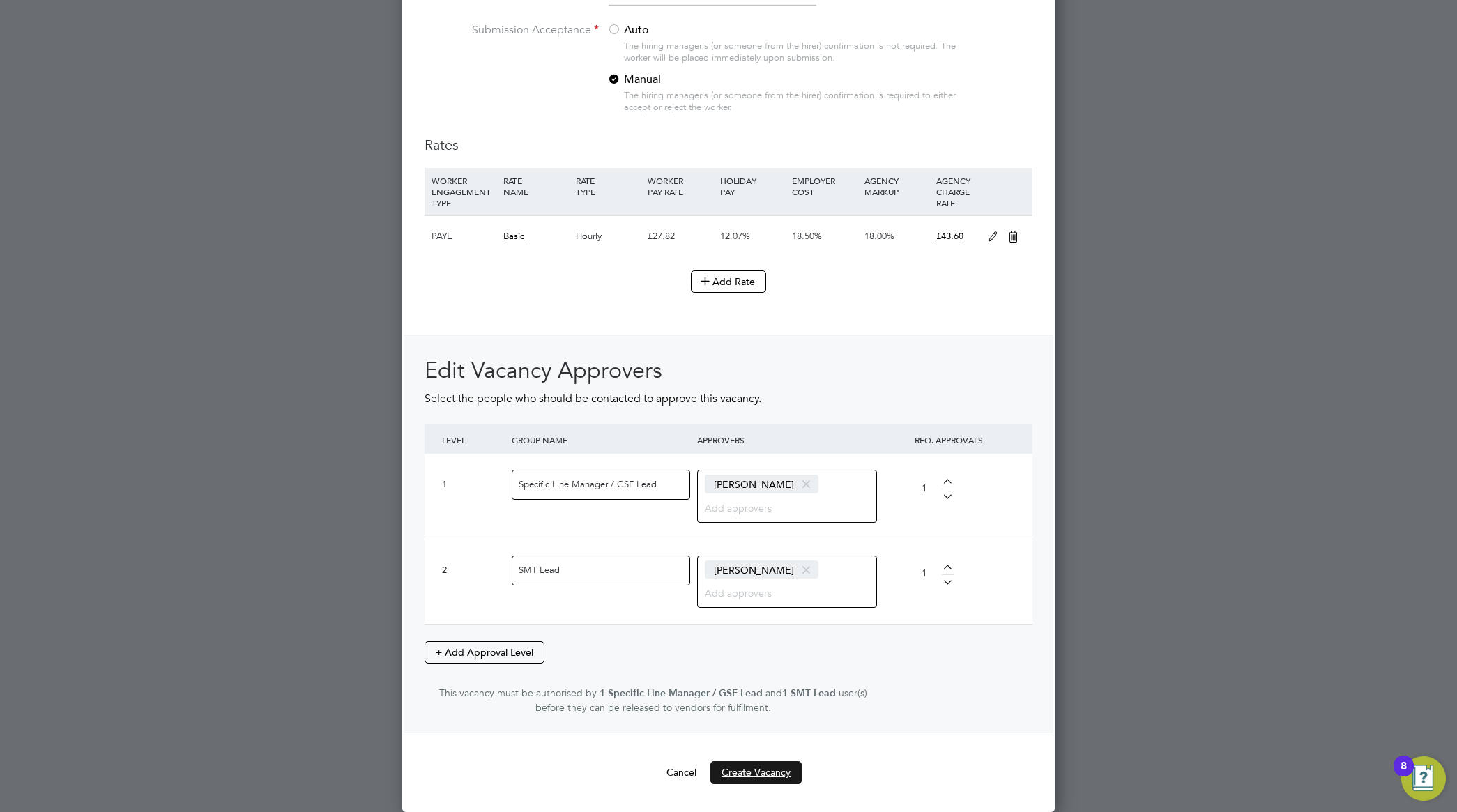
click at [781, 772] on button "Create Vacancy" at bounding box center [756, 772] width 91 height 22
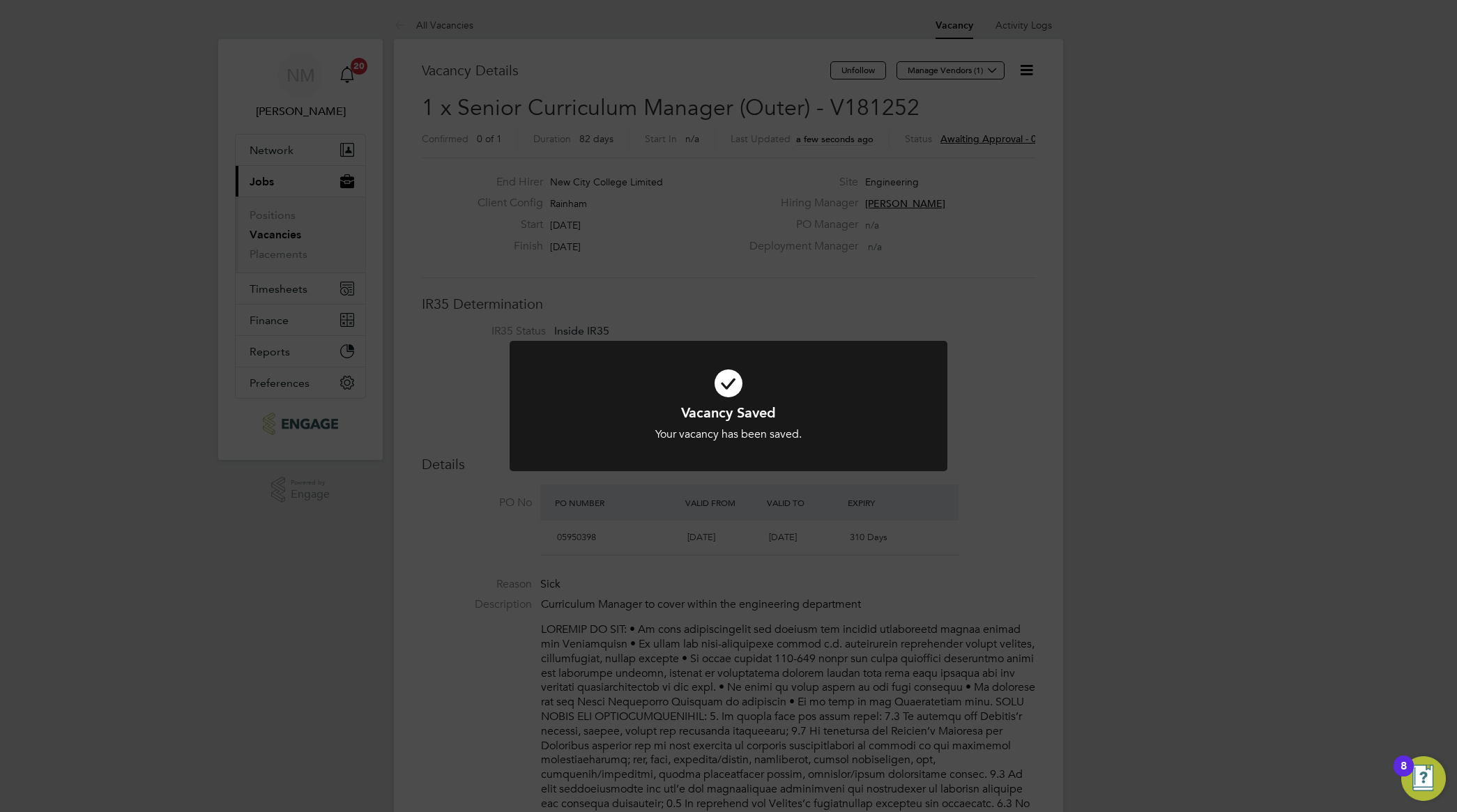
click at [1012, 480] on div "Vacancy Saved Your vacancy has been saved. Cancel Okay" at bounding box center [728, 406] width 1457 height 812
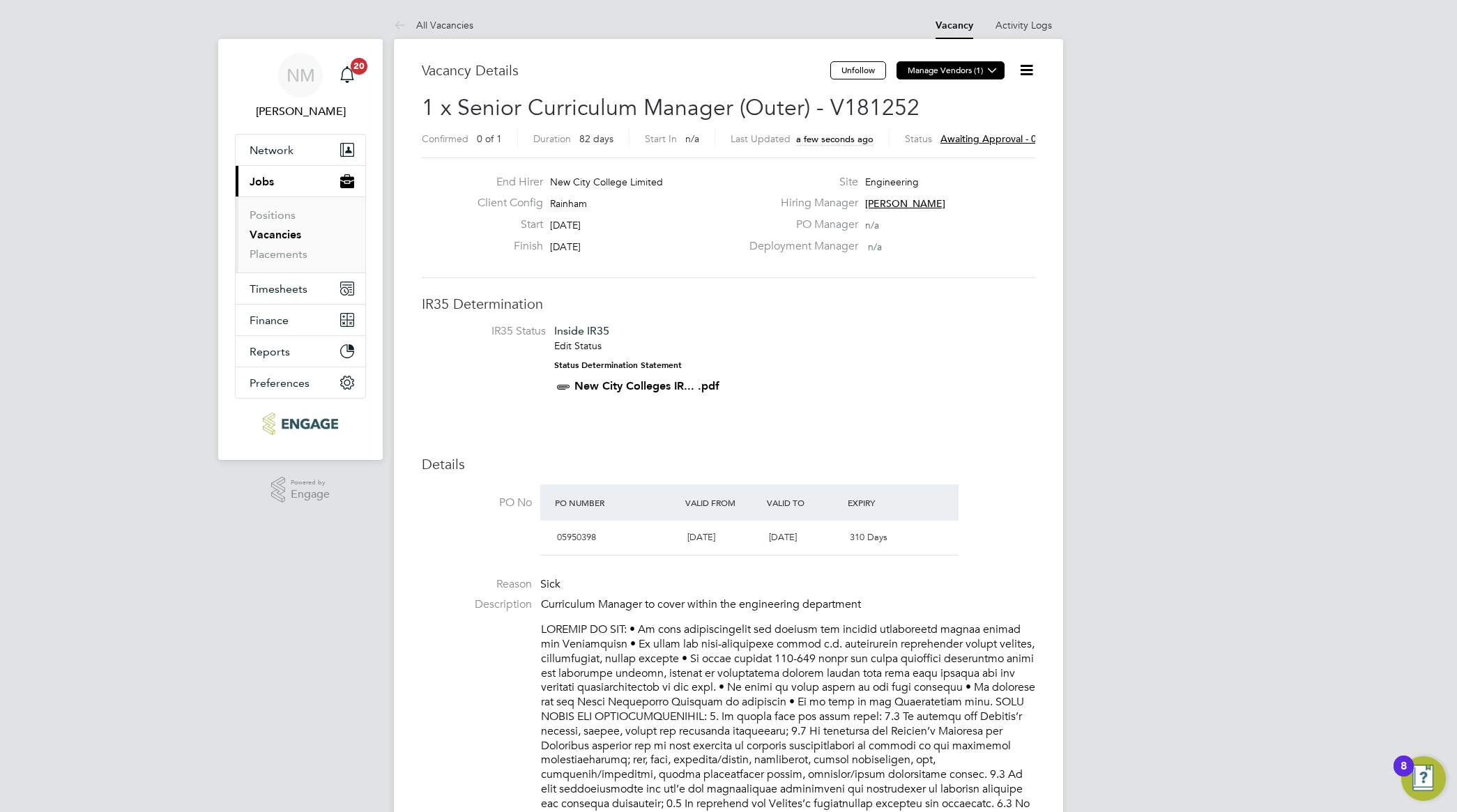
click at [980, 68] on button "Manage Vendors (1)" at bounding box center [950, 70] width 108 height 18
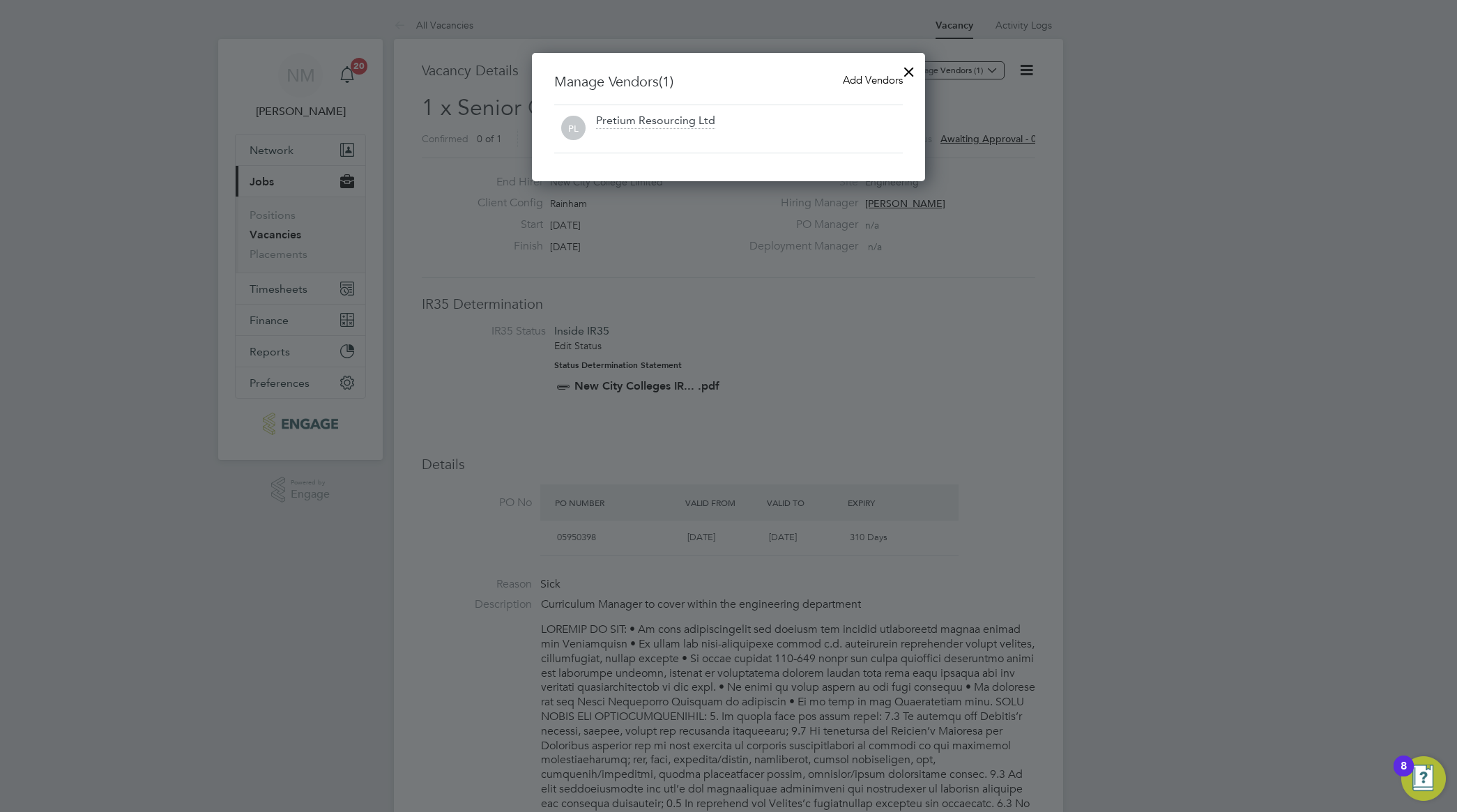
click at [863, 82] on span "Add Vendors" at bounding box center [872, 79] width 60 height 13
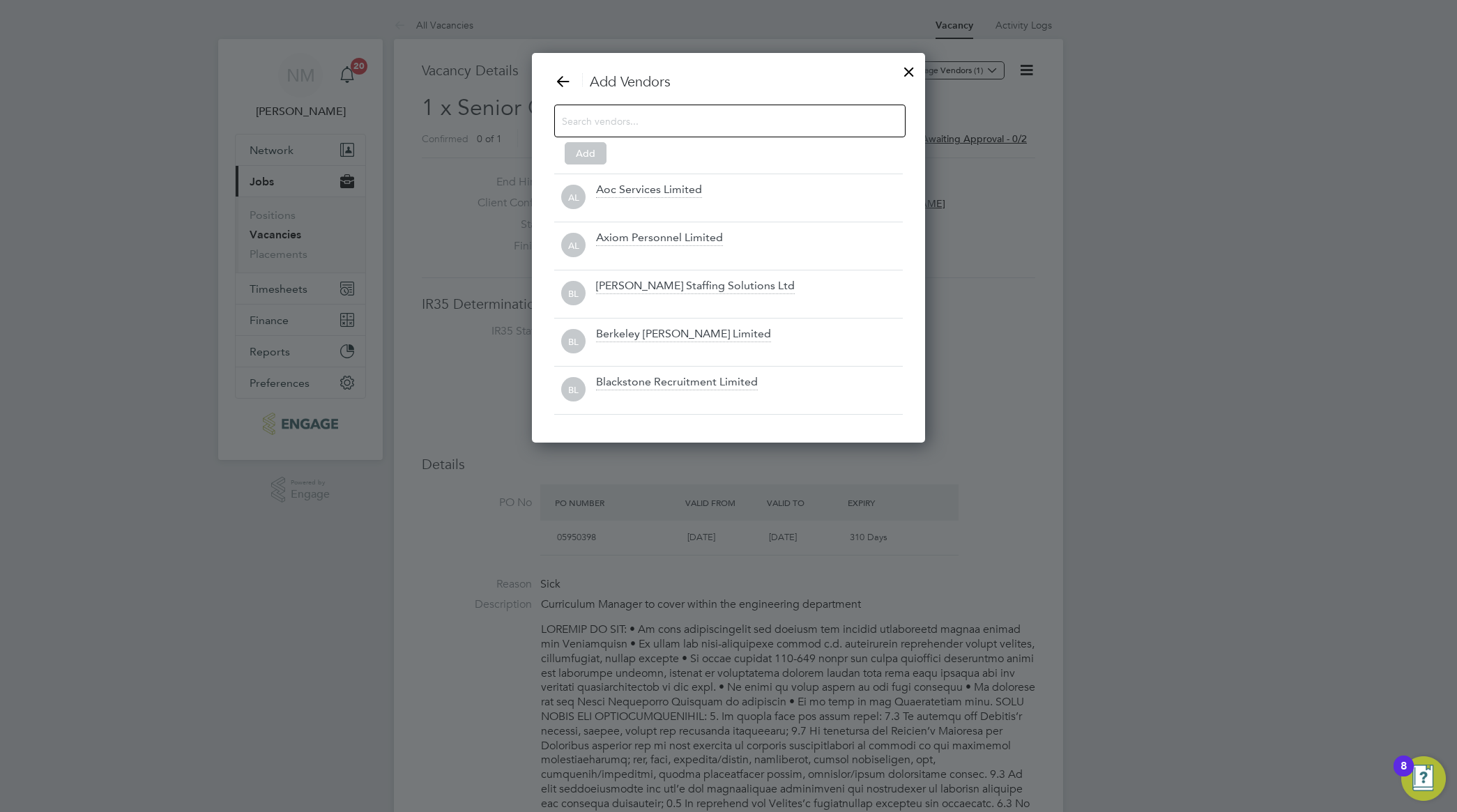
click at [720, 124] on input at bounding box center [719, 121] width 313 height 18
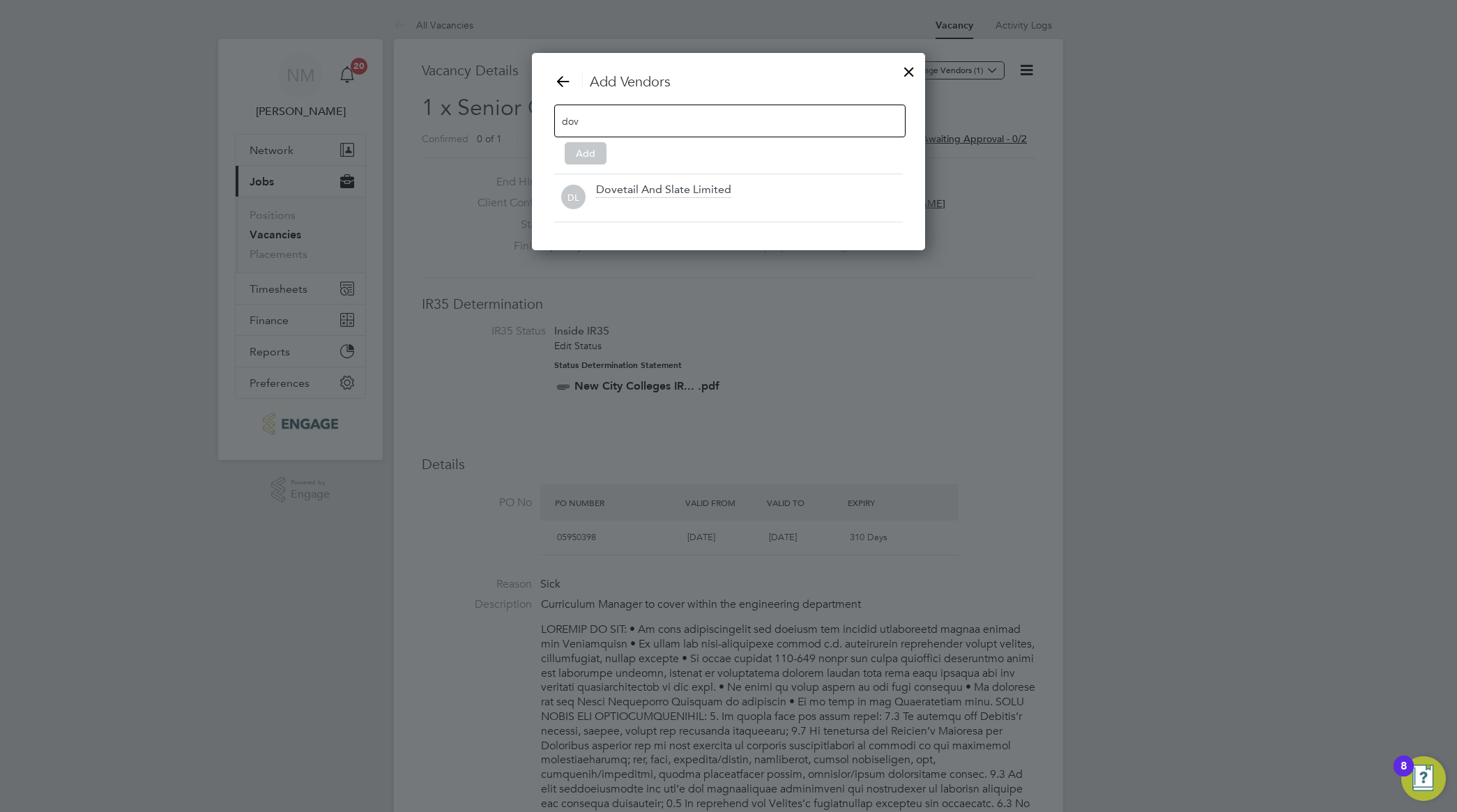
scroll to position [199, 394]
type input "dov"
click at [692, 188] on div "Dovetail And Slate Limited" at bounding box center [663, 190] width 135 height 15
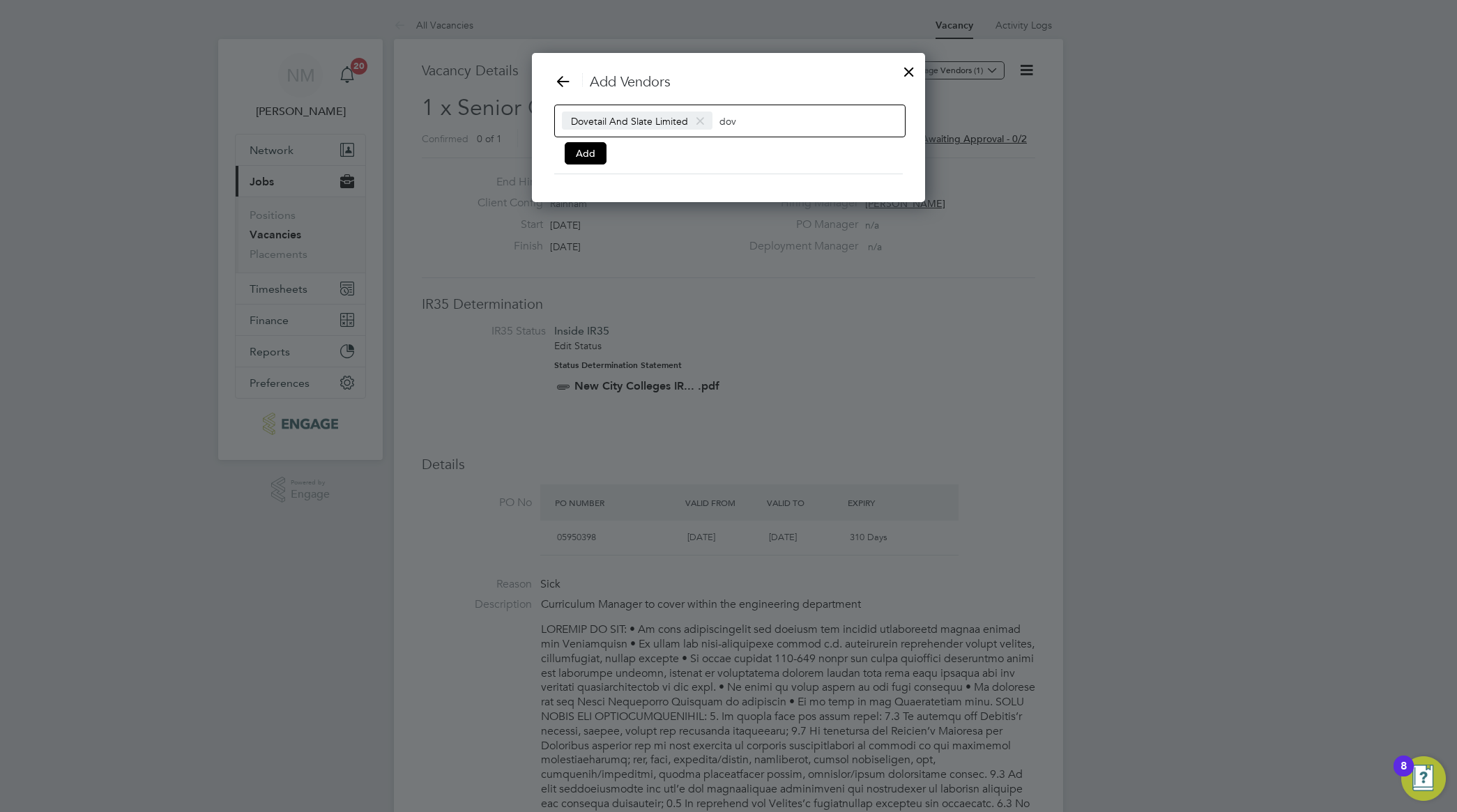
scroll to position [8, 7]
click at [753, 112] on input "dov" at bounding box center [763, 121] width 87 height 18
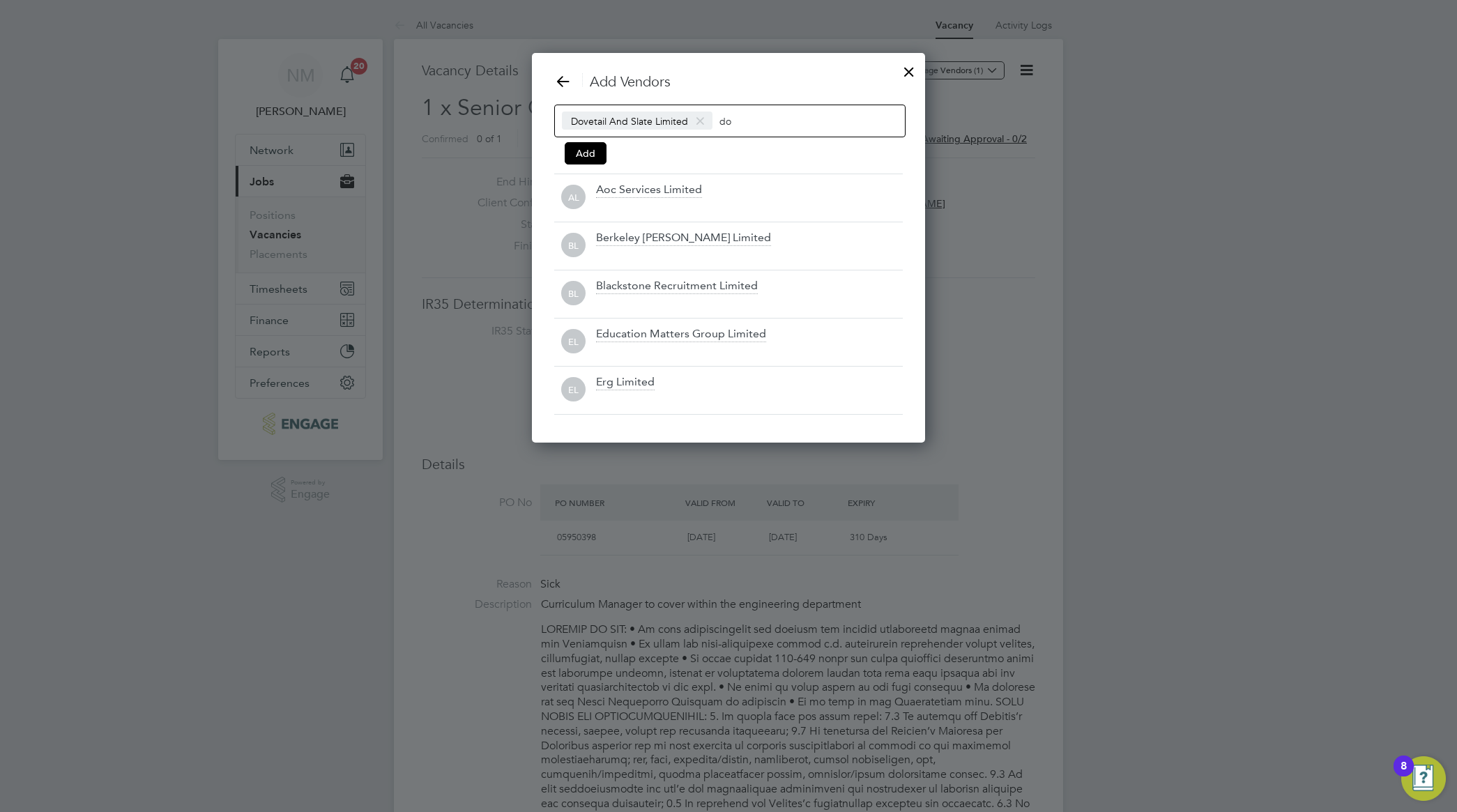
scroll to position [392, 394]
type input "d"
click at [584, 143] on button "Add" at bounding box center [586, 153] width 42 height 22
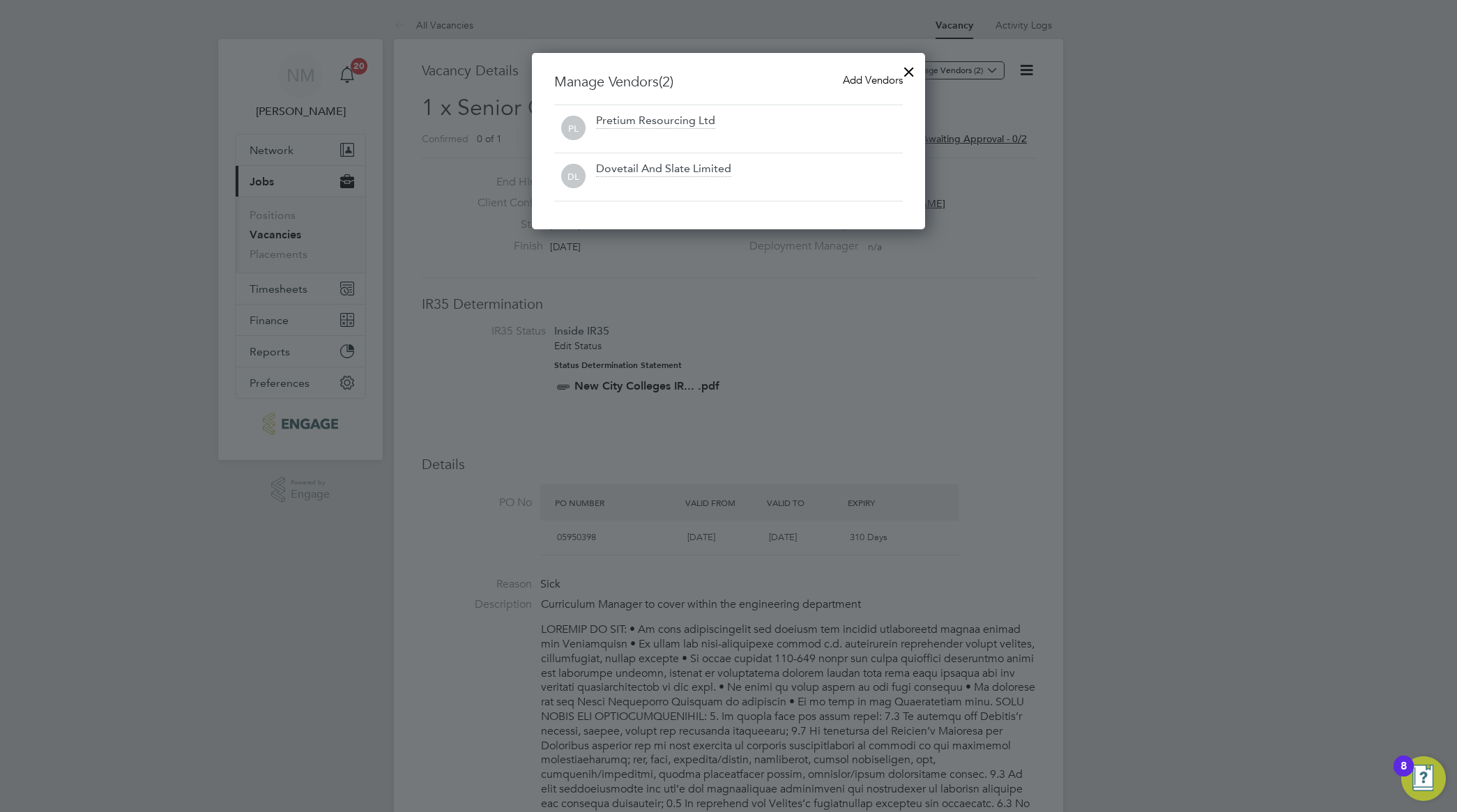
click at [911, 71] on div at bounding box center [909, 68] width 25 height 25
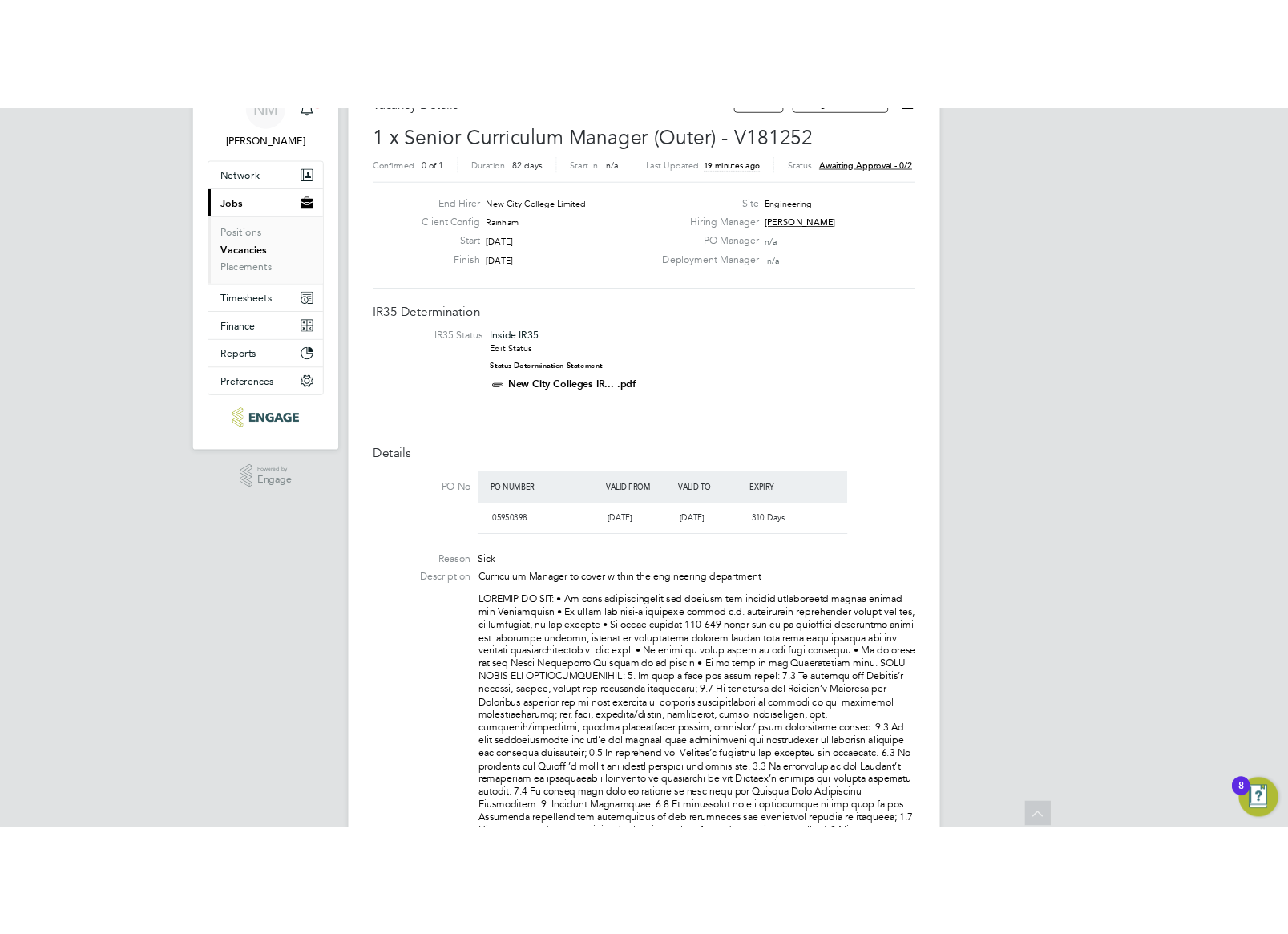
scroll to position [0, 0]
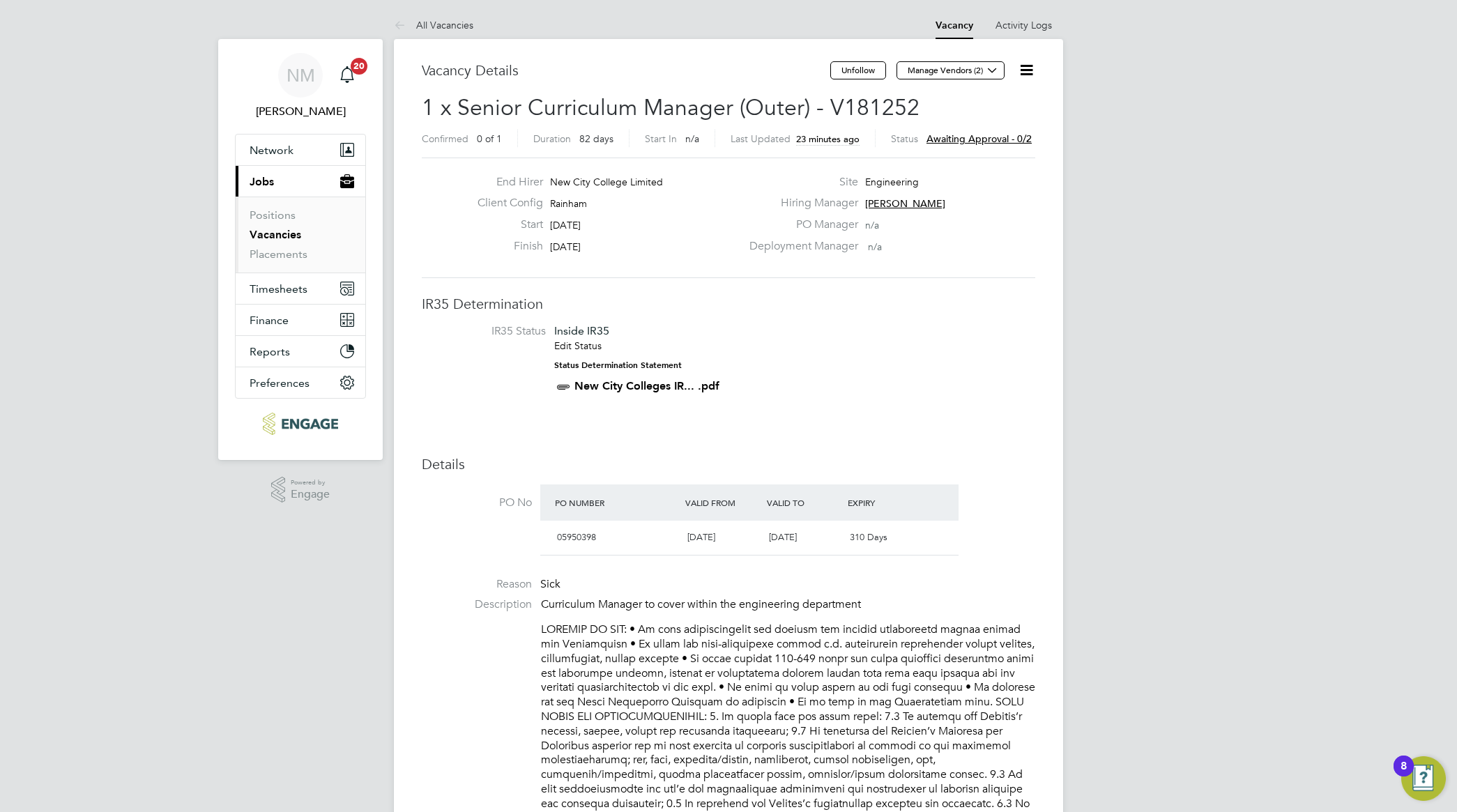
click at [286, 230] on link "Vacancies" at bounding box center [275, 234] width 51 height 13
